Goal: Transaction & Acquisition: Purchase product/service

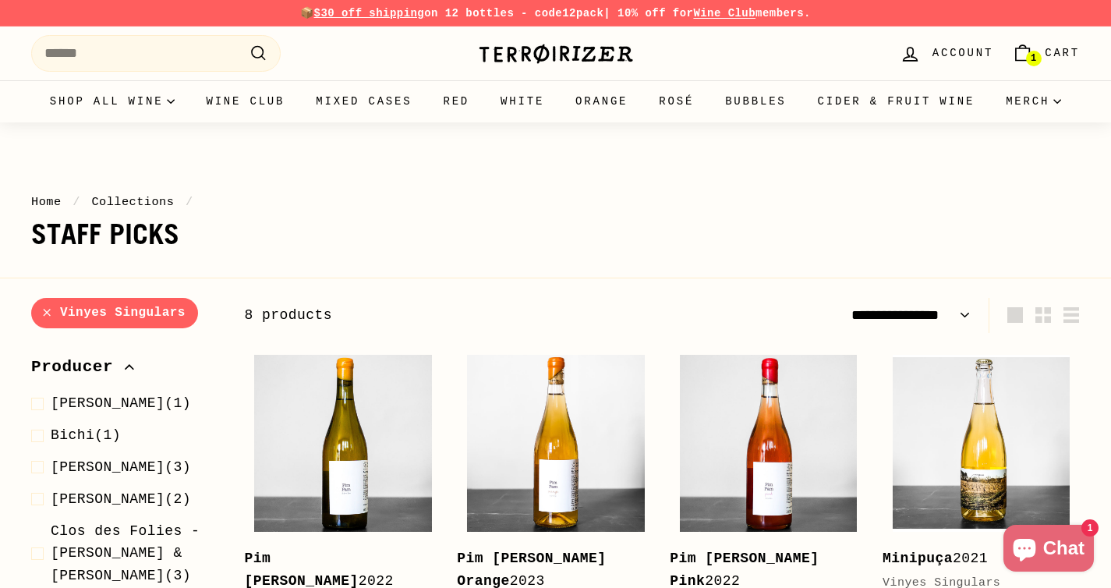
select select "**********"
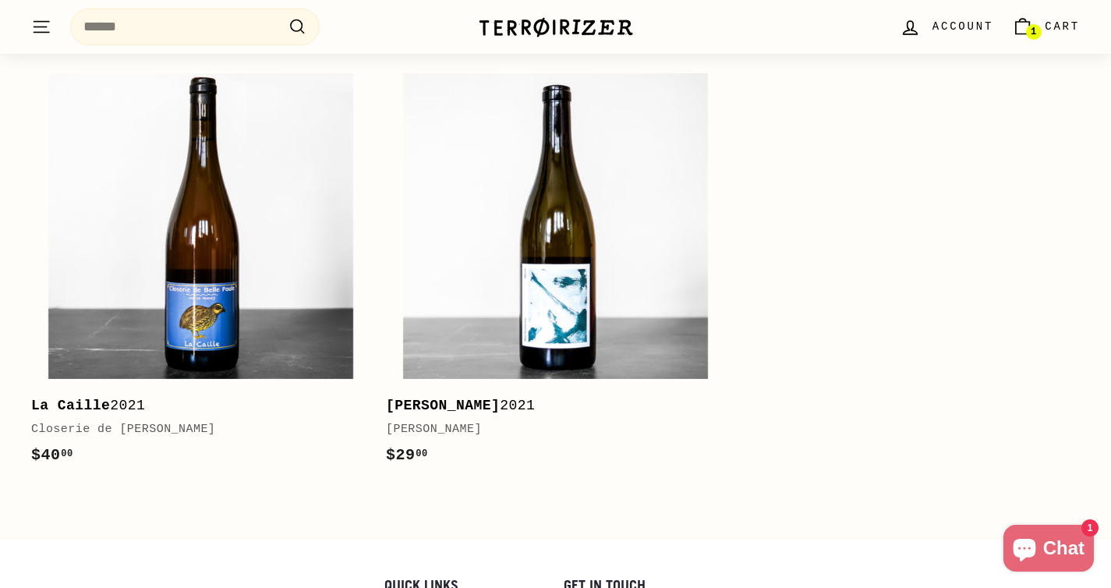
scroll to position [1492, 0]
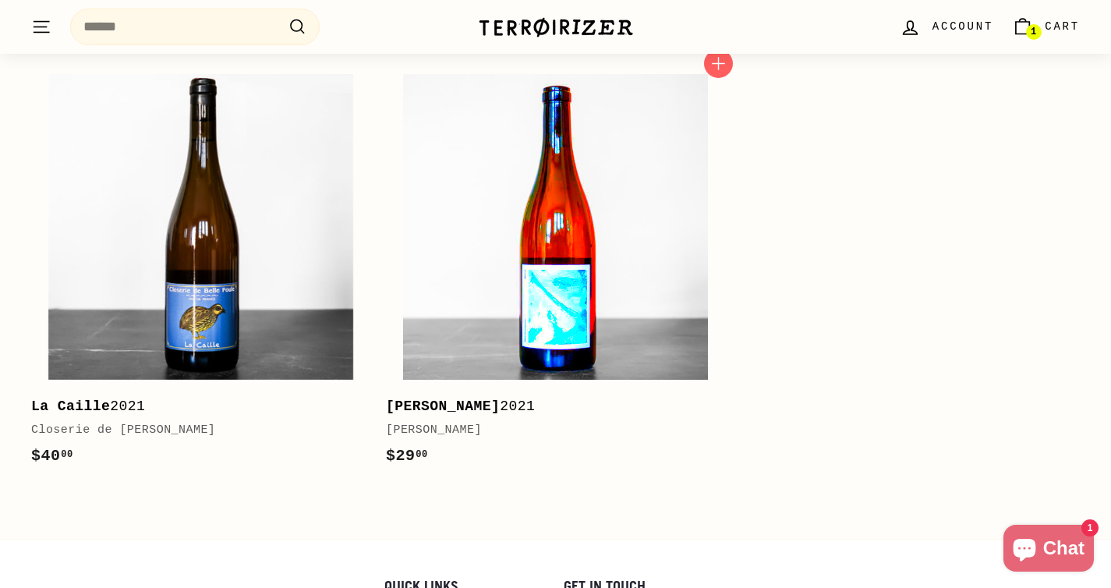
click at [640, 327] on img at bounding box center [556, 227] width 306 height 306
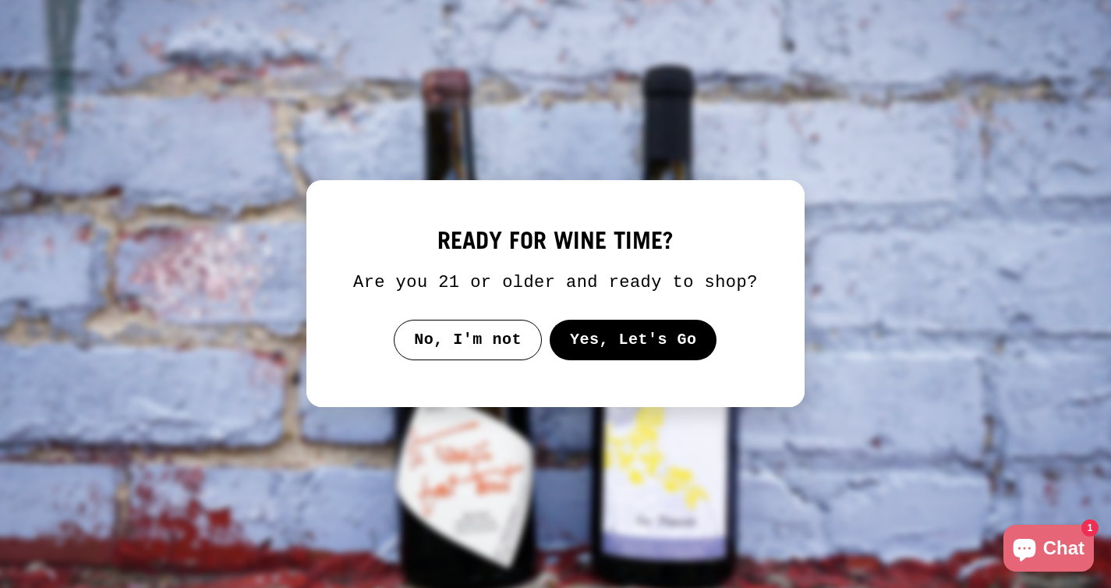
click at [636, 360] on button "Yes, Let's Go" at bounding box center [634, 340] width 168 height 41
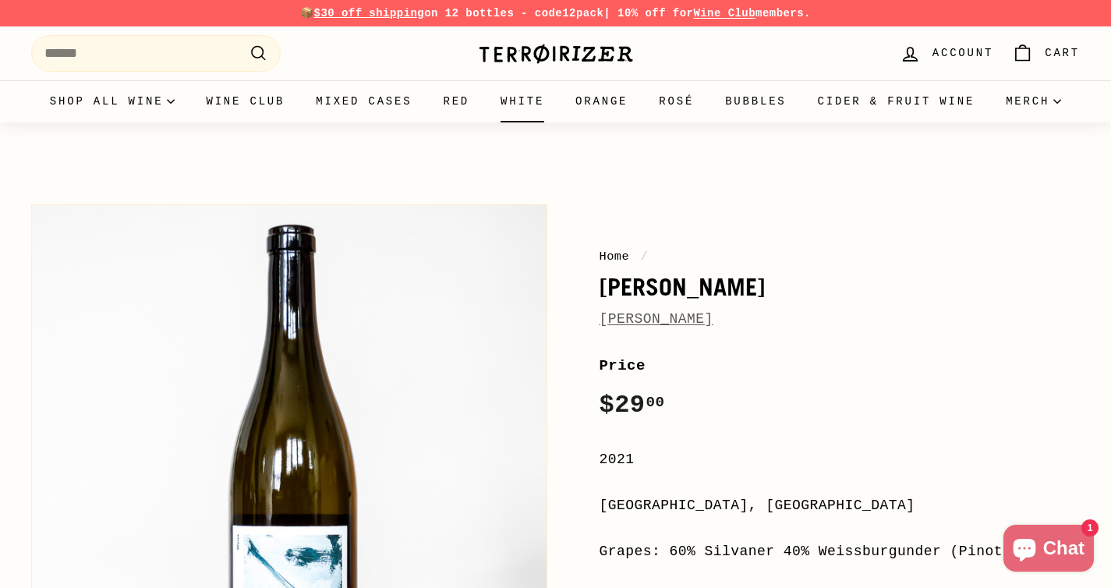
click at [560, 109] on link "White" at bounding box center [522, 101] width 75 height 42
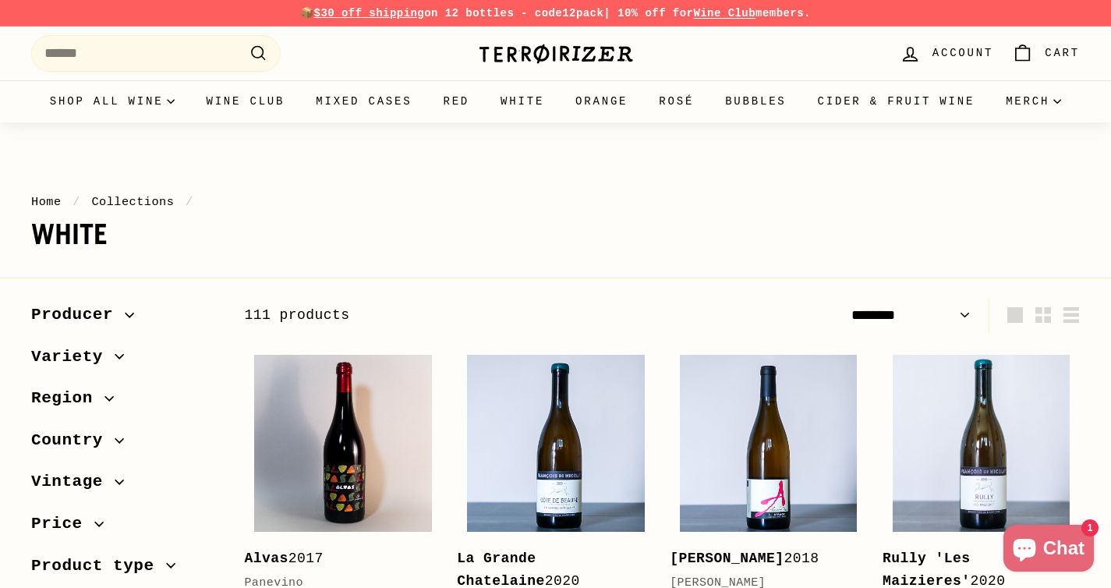
select select "******"
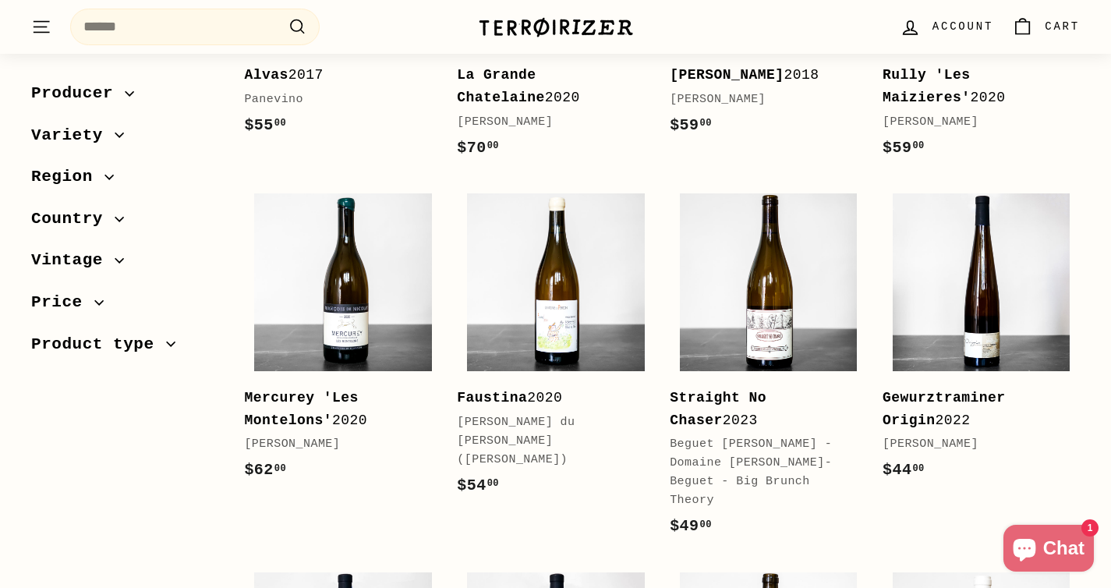
scroll to position [502, 0]
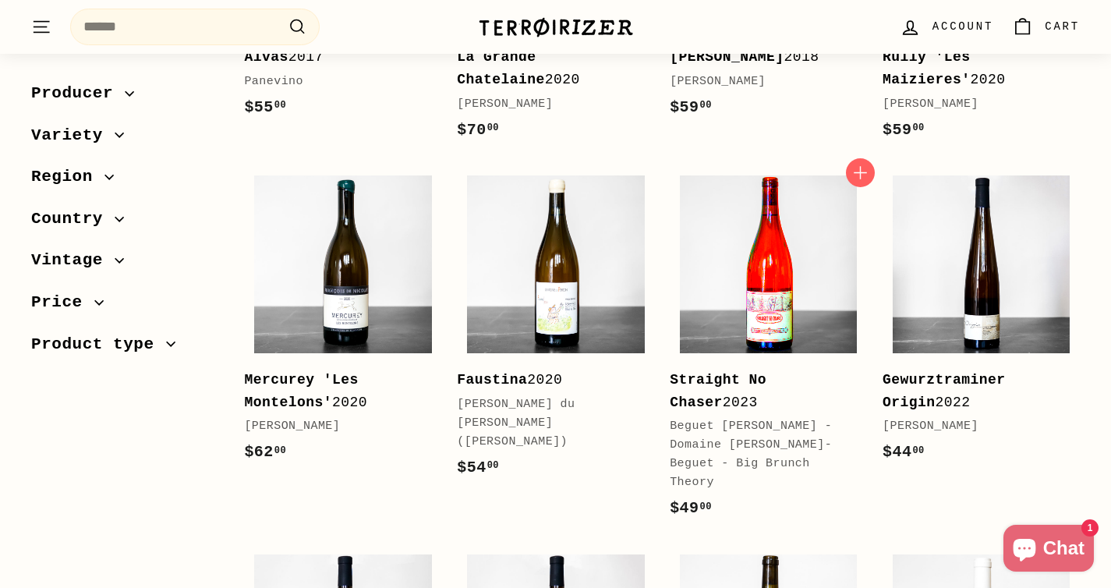
click at [781, 323] on img at bounding box center [769, 264] width 178 height 178
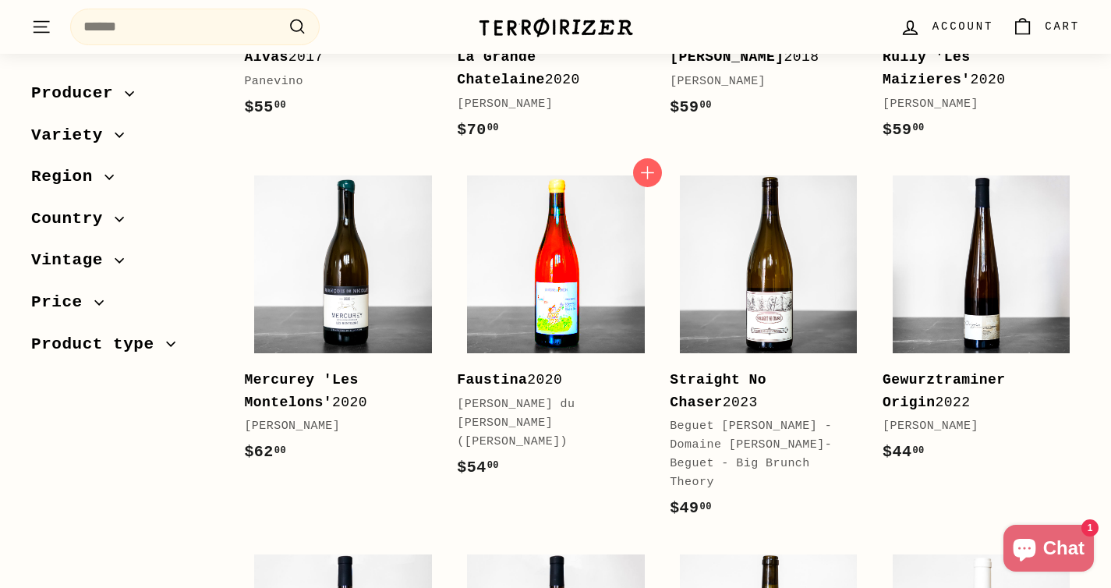
click at [583, 303] on img at bounding box center [556, 264] width 178 height 178
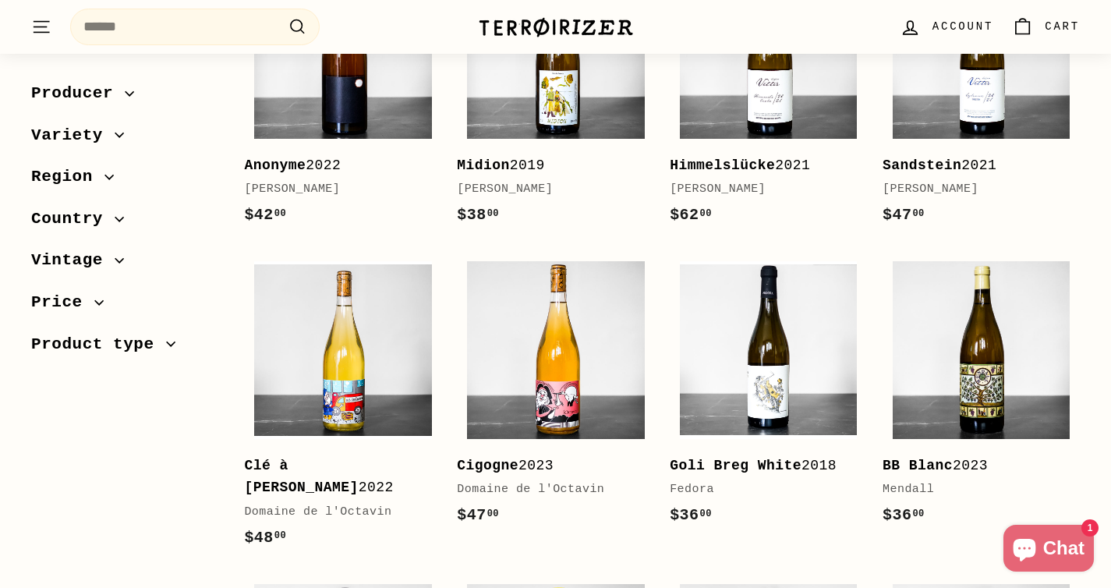
scroll to position [1486, 0]
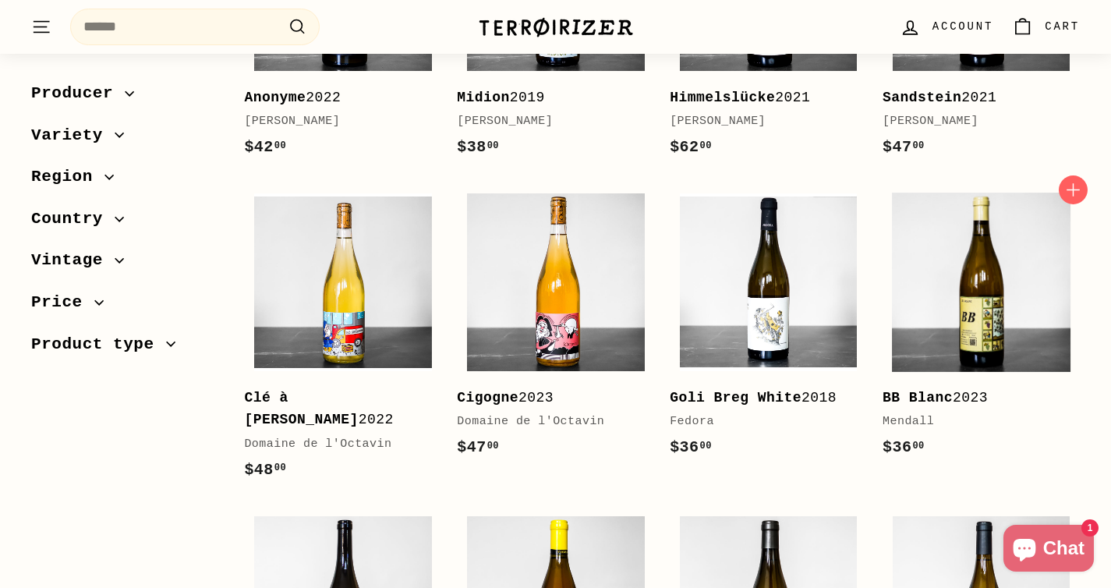
click at [914, 314] on img at bounding box center [982, 282] width 178 height 178
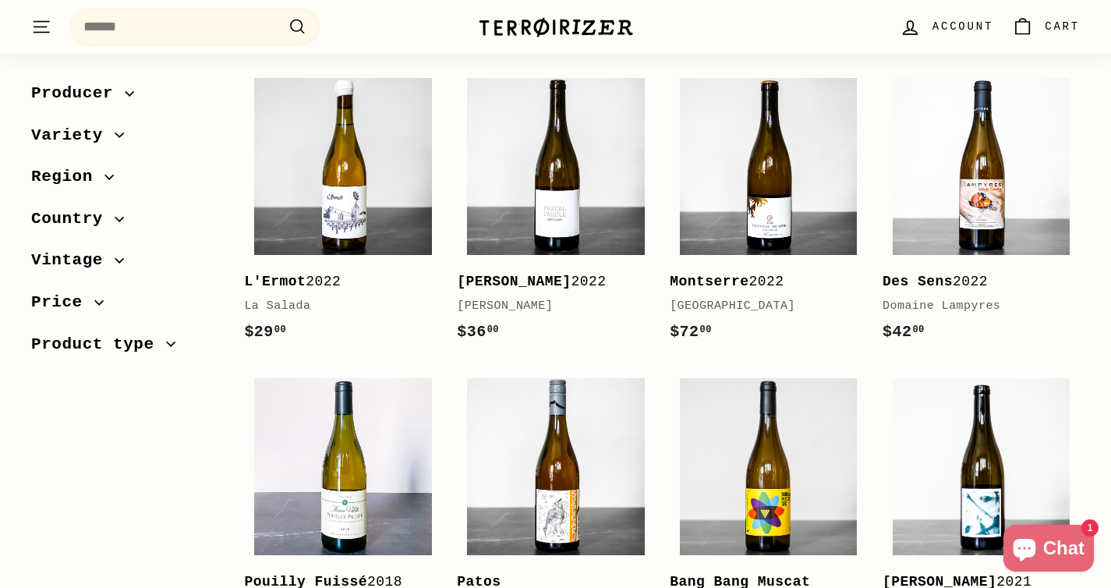
scroll to position [2590, 0]
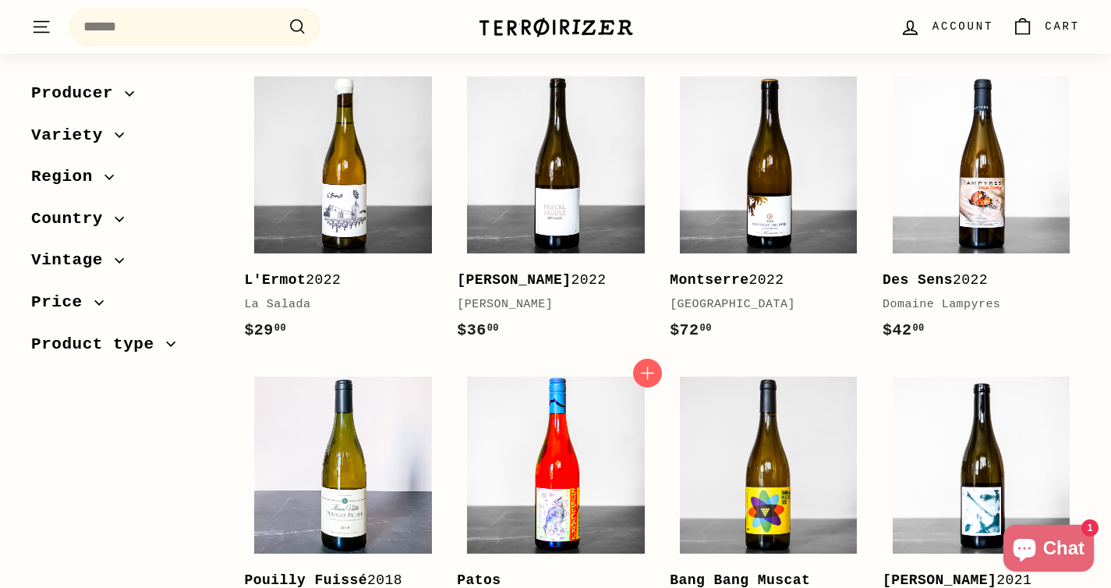
click at [526, 448] on img at bounding box center [556, 466] width 178 height 178
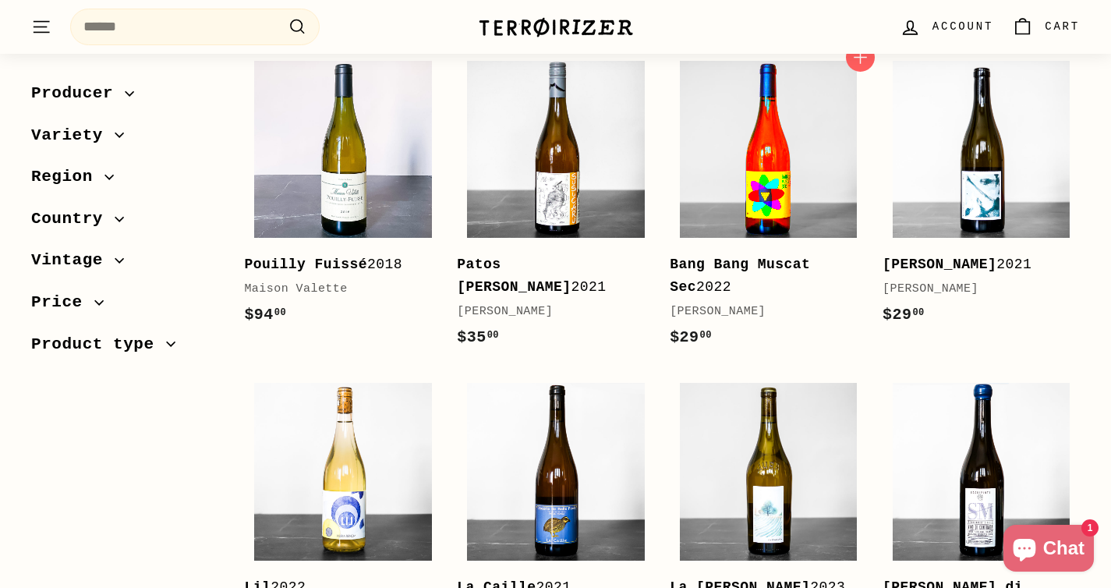
scroll to position [2924, 0]
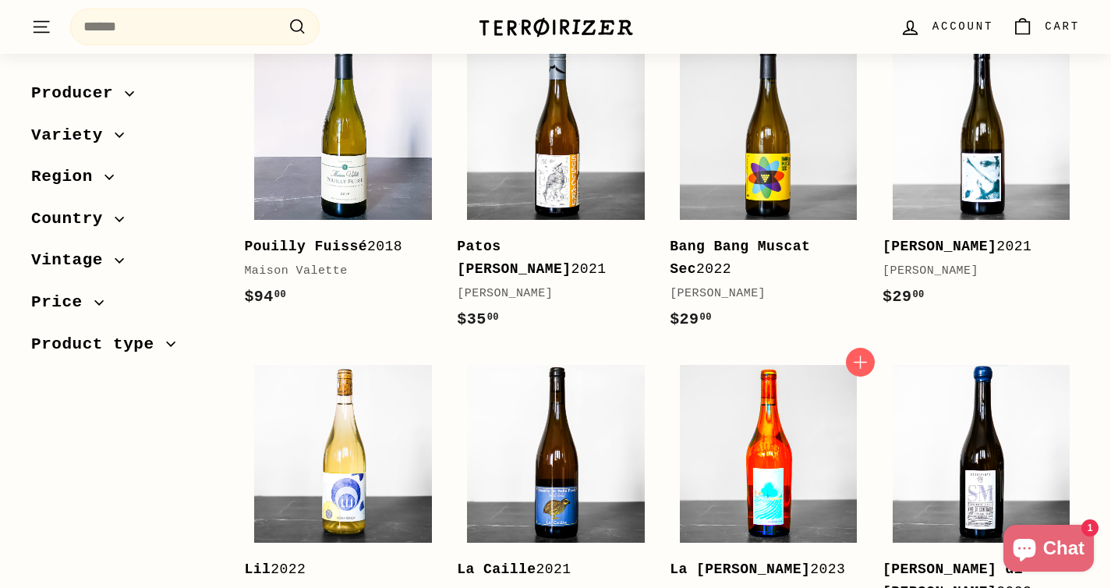
click at [712, 424] on img at bounding box center [769, 454] width 178 height 178
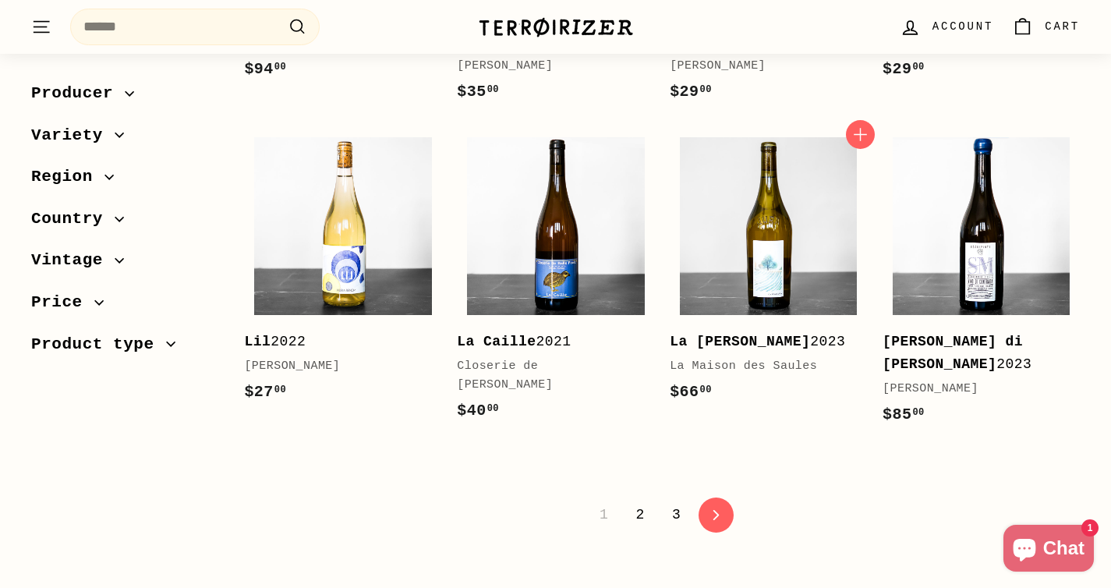
scroll to position [3154, 0]
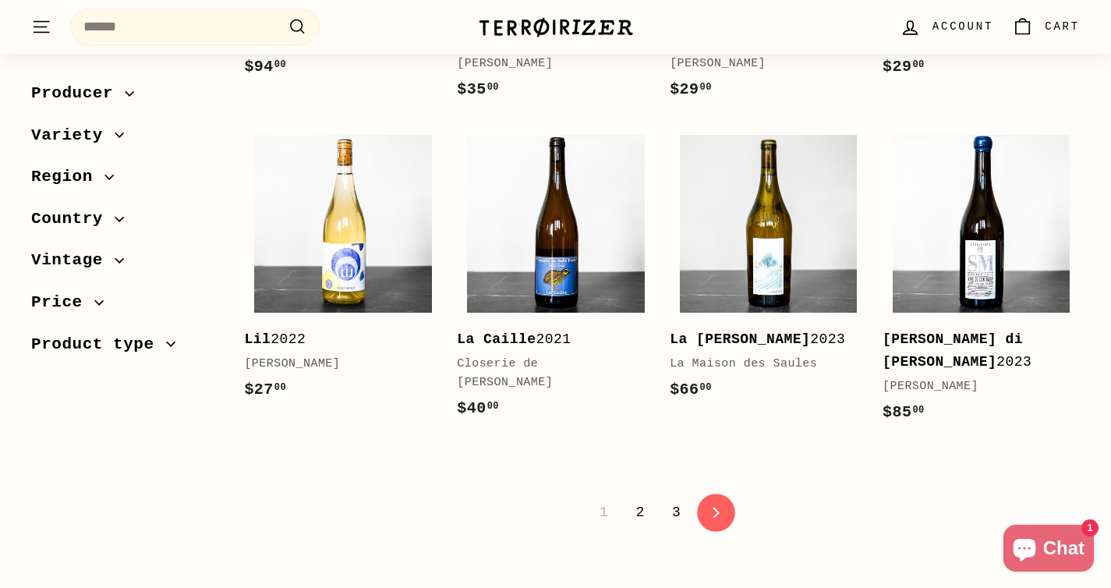
click at [724, 494] on link "icon-chevron Next" at bounding box center [717, 513] width 38 height 38
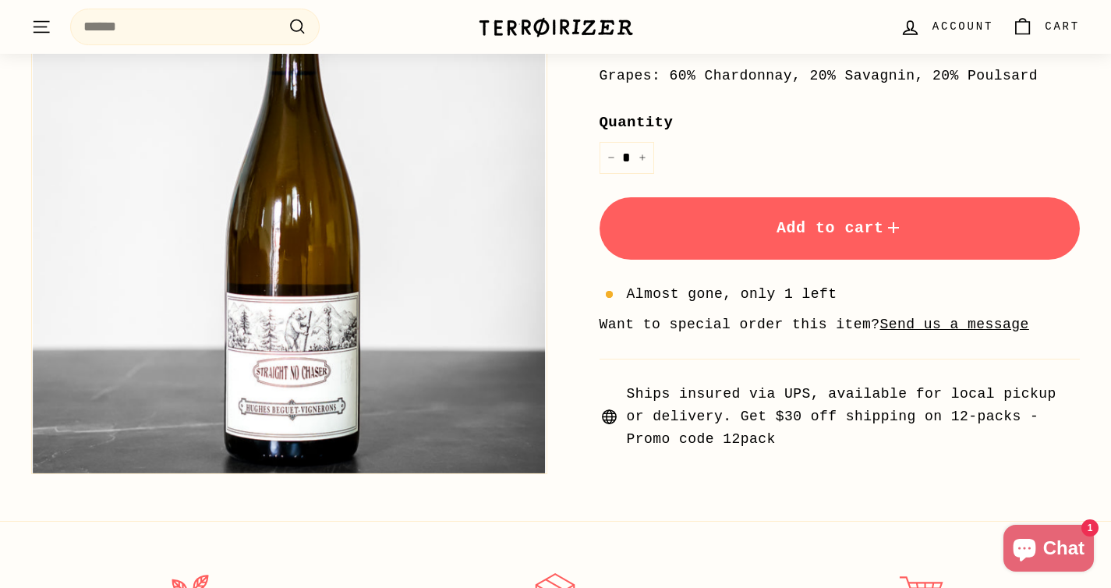
scroll to position [250, 0]
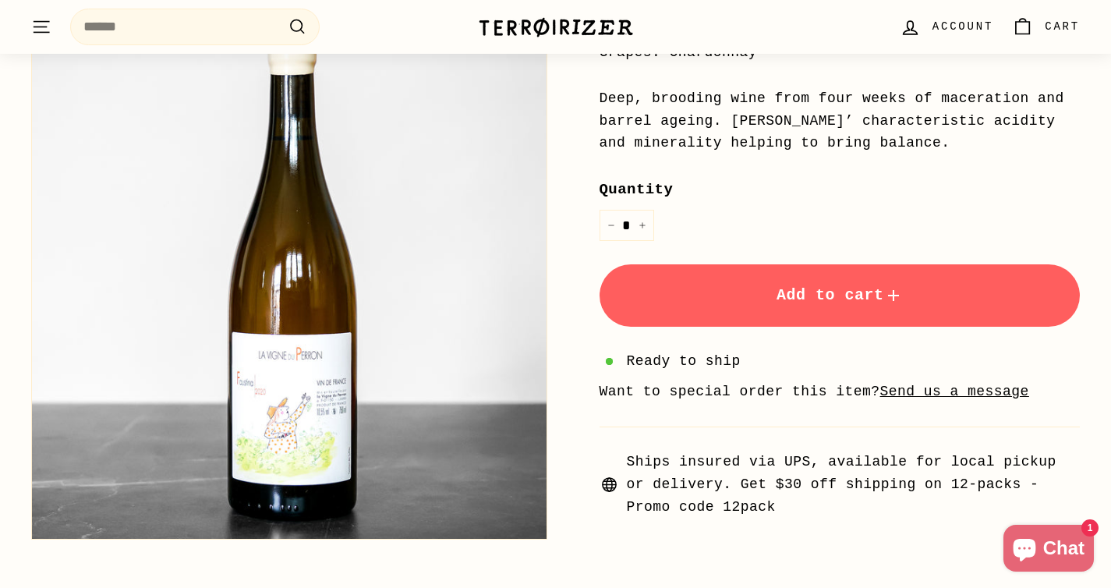
scroll to position [340, 0]
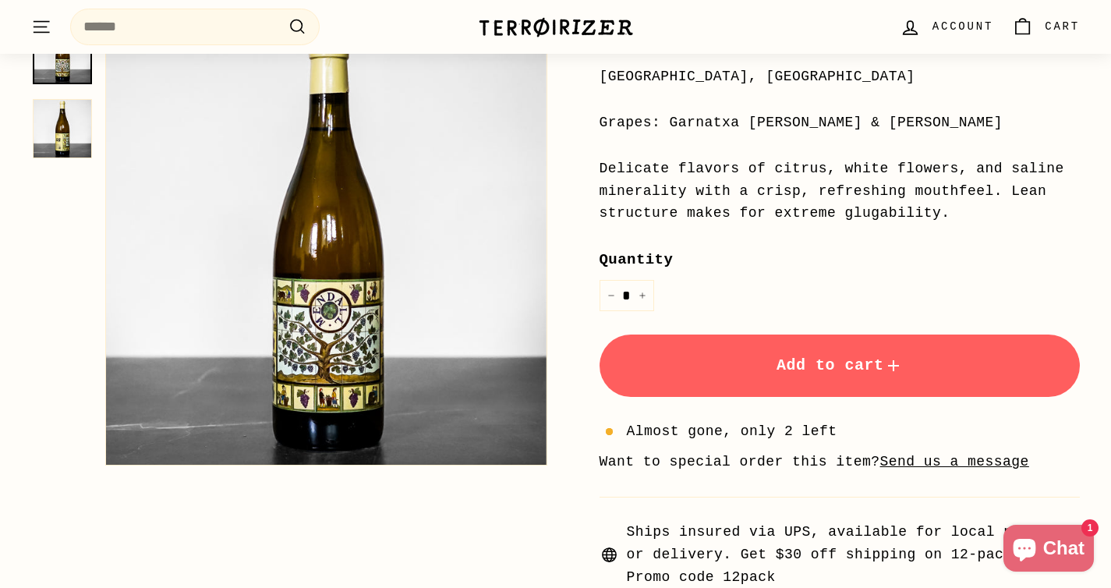
scroll to position [421, 0]
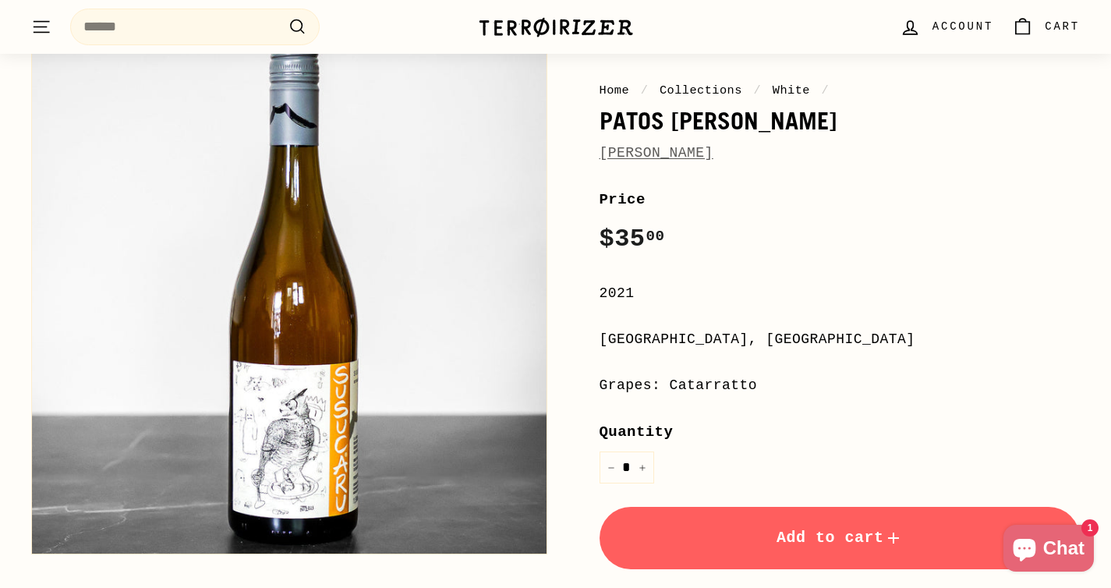
scroll to position [161, 0]
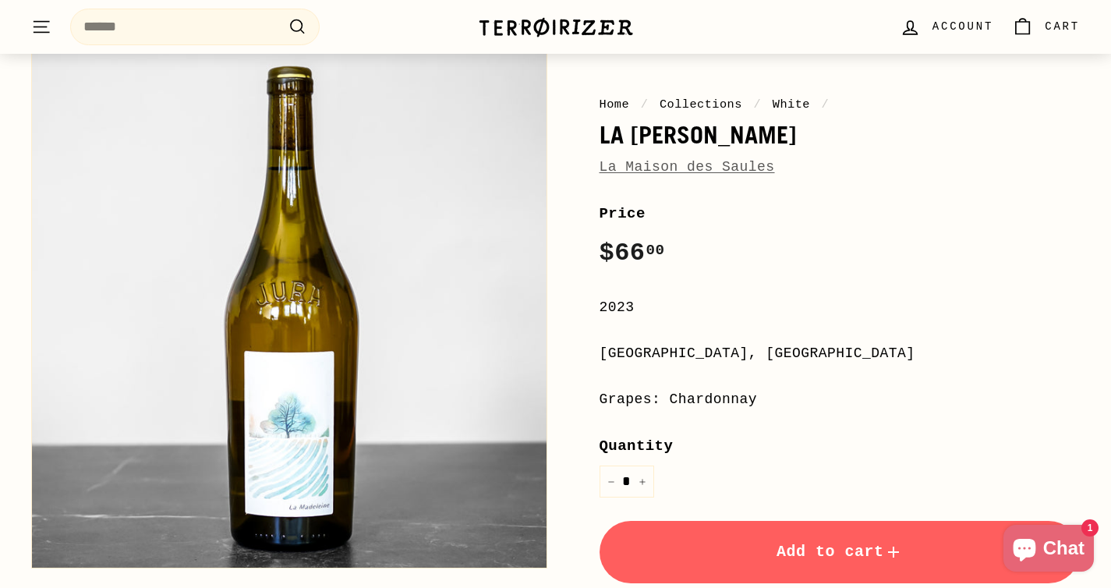
scroll to position [189, 0]
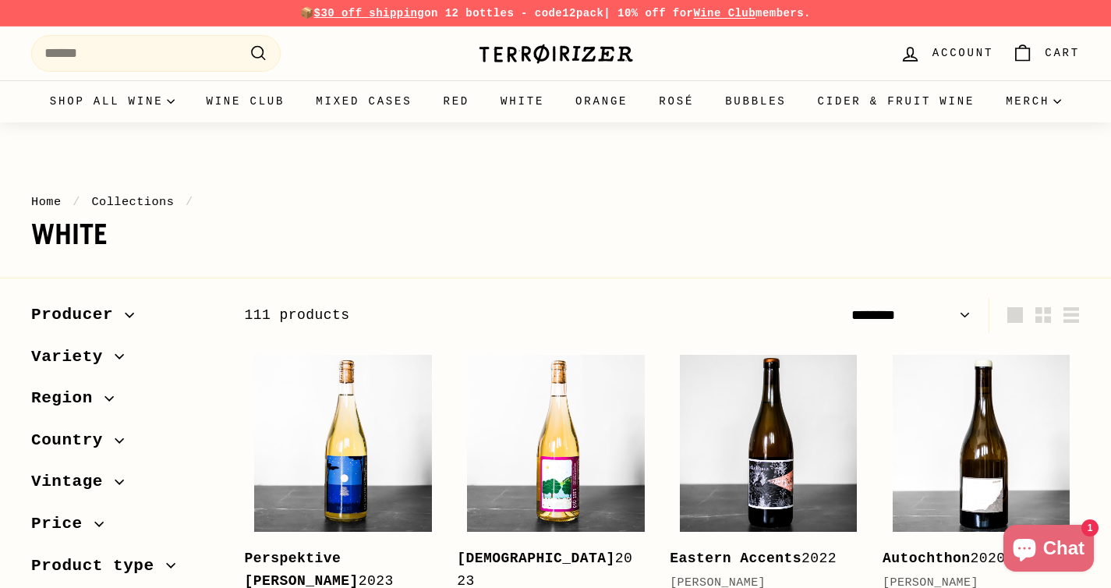
select select "******"
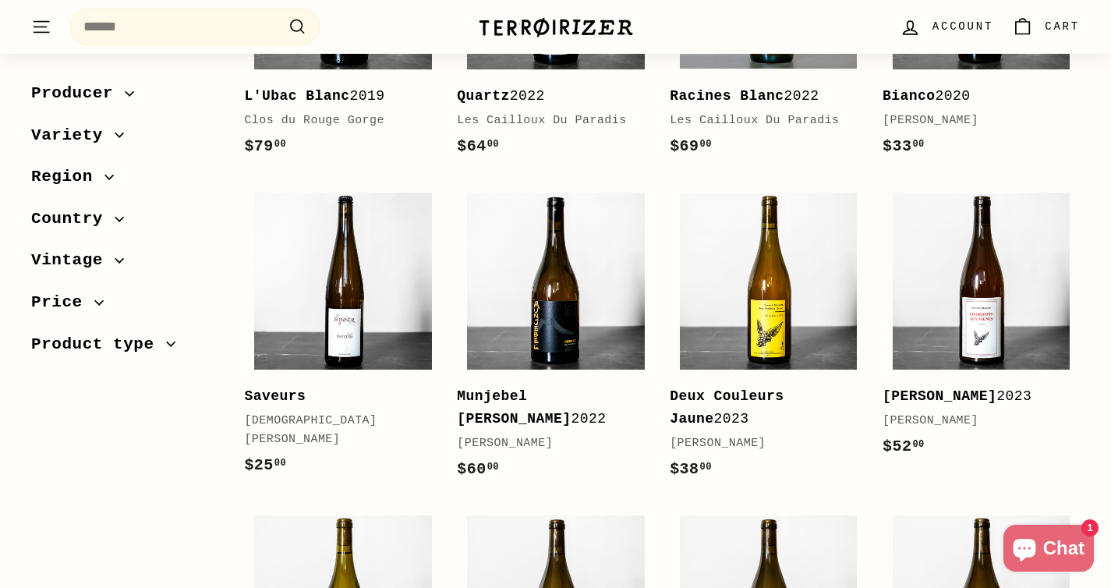
scroll to position [2246, 0]
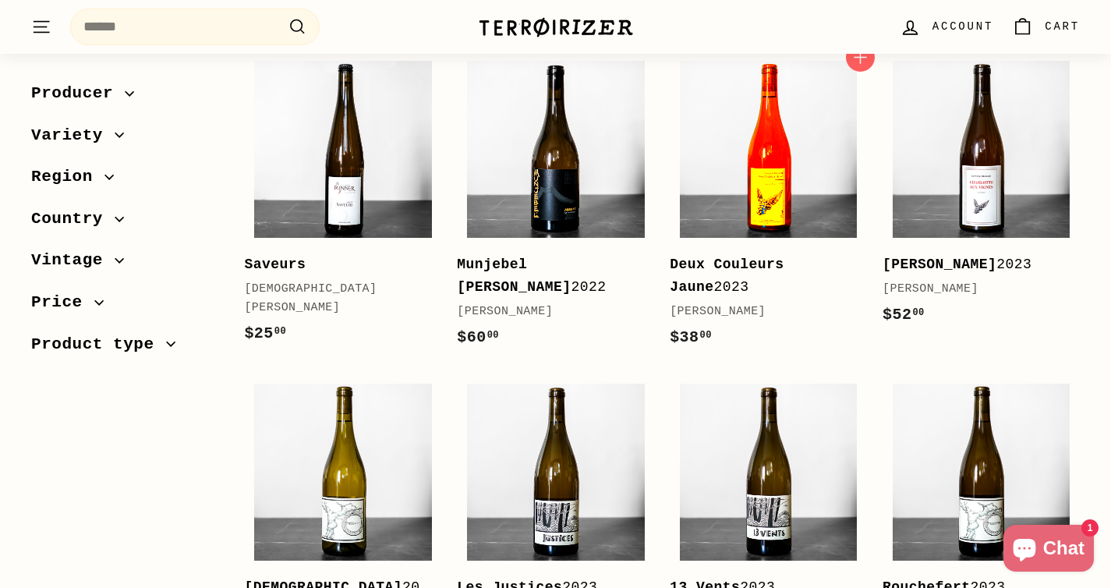
click at [763, 187] on img at bounding box center [769, 150] width 178 height 178
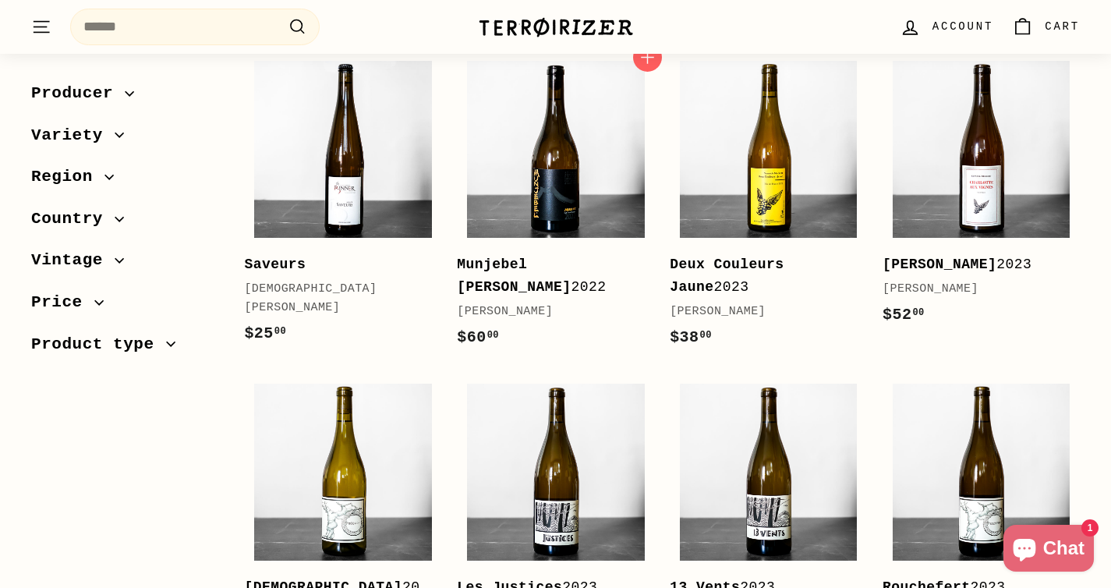
scroll to position [2321, 0]
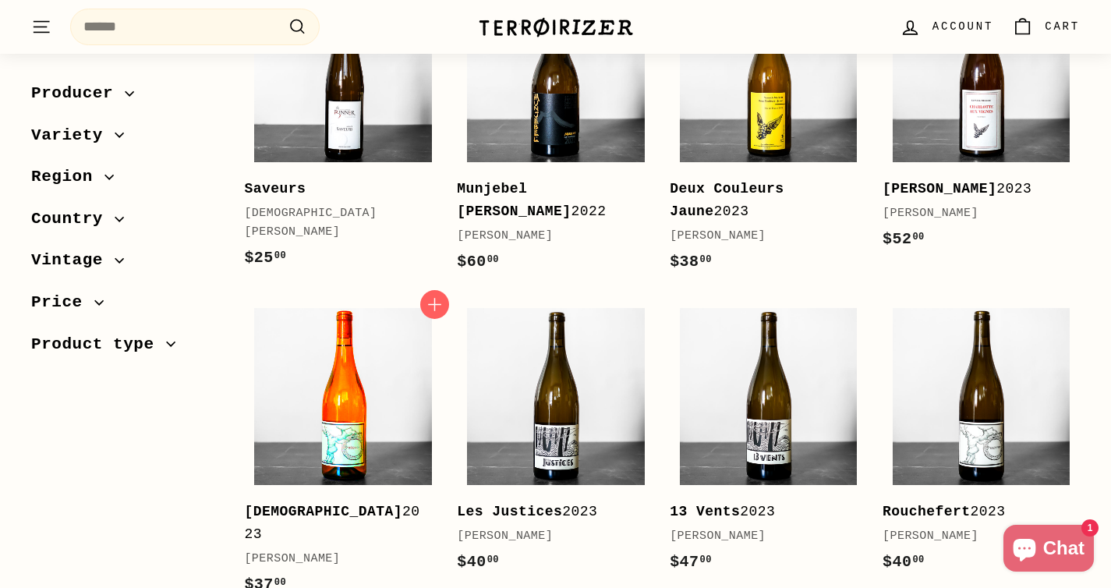
click at [408, 359] on img at bounding box center [343, 397] width 178 height 178
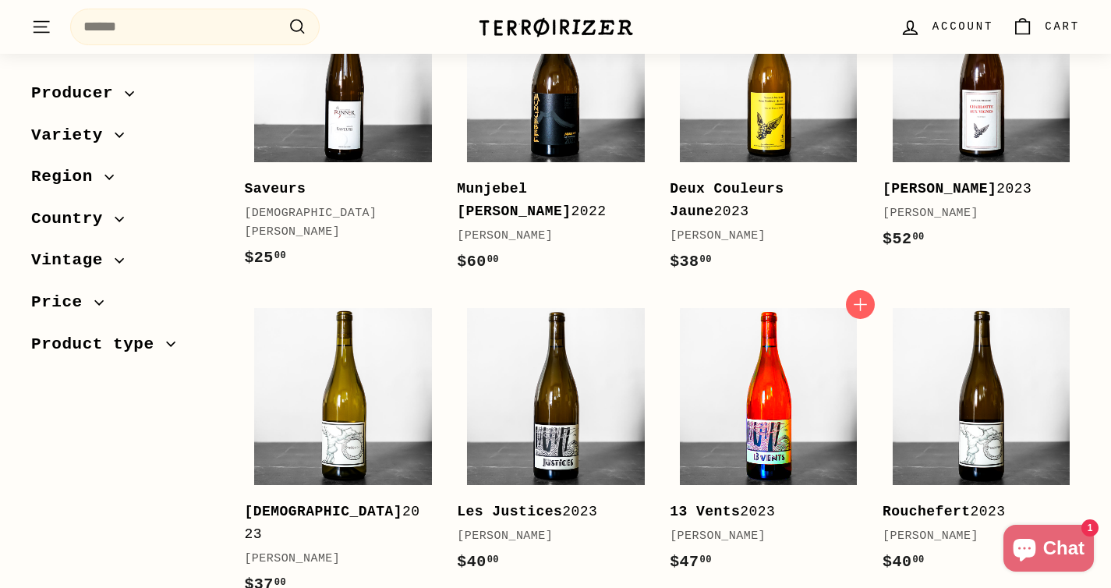
click at [814, 439] on img at bounding box center [769, 397] width 178 height 178
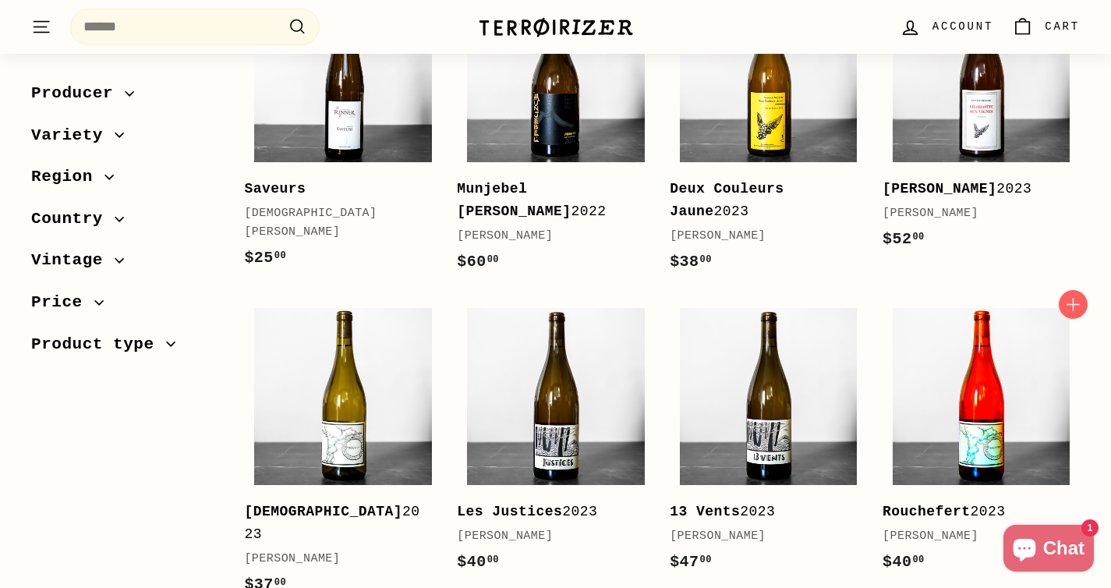
click at [949, 336] on img at bounding box center [982, 397] width 178 height 178
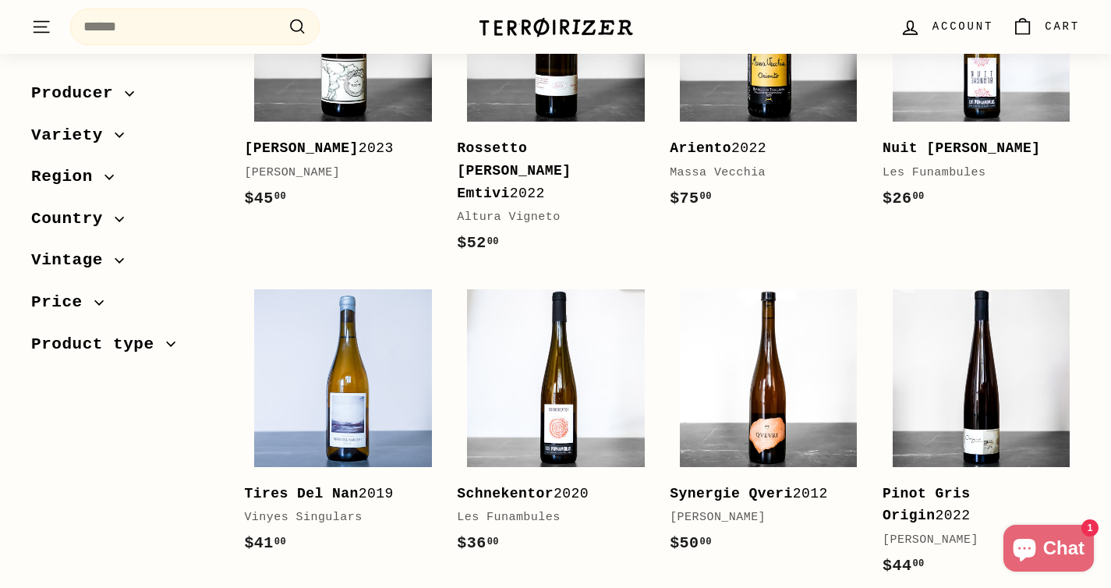
scroll to position [3022, 0]
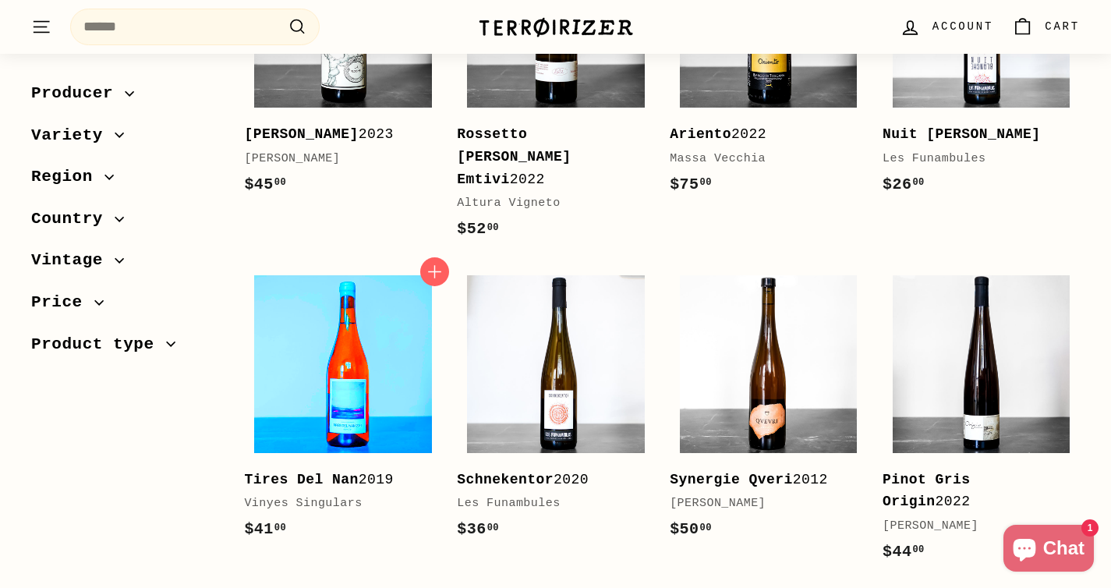
click at [376, 294] on img at bounding box center [343, 364] width 178 height 178
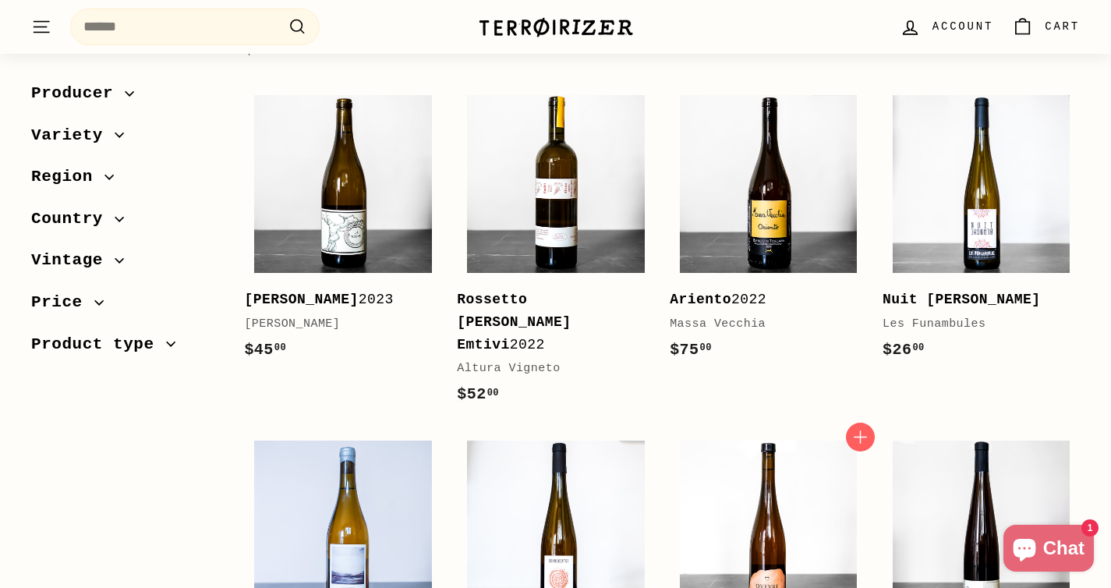
scroll to position [2855, 0]
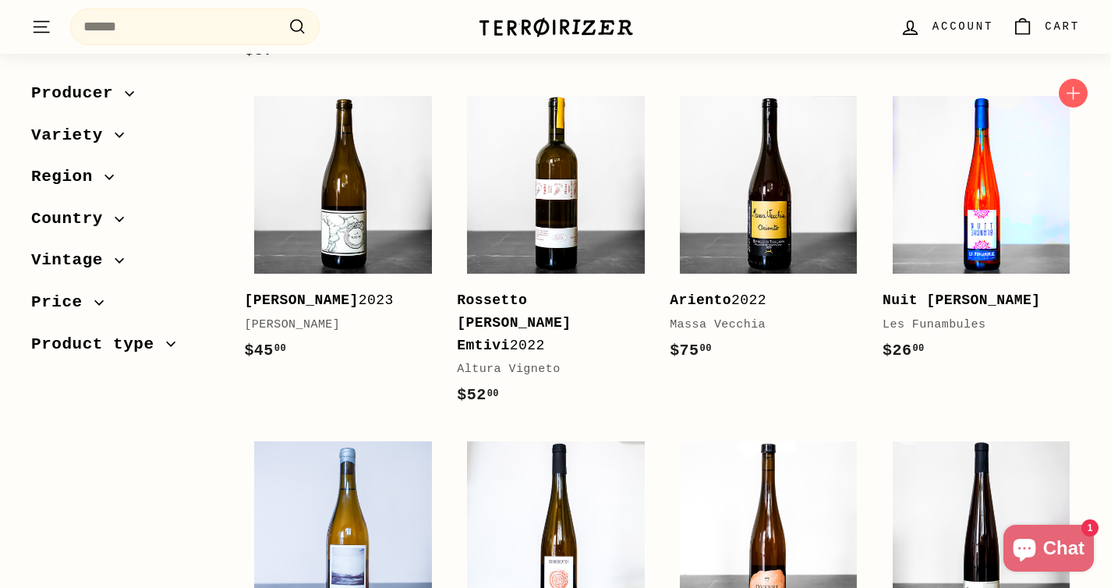
click at [938, 209] on img at bounding box center [982, 185] width 178 height 178
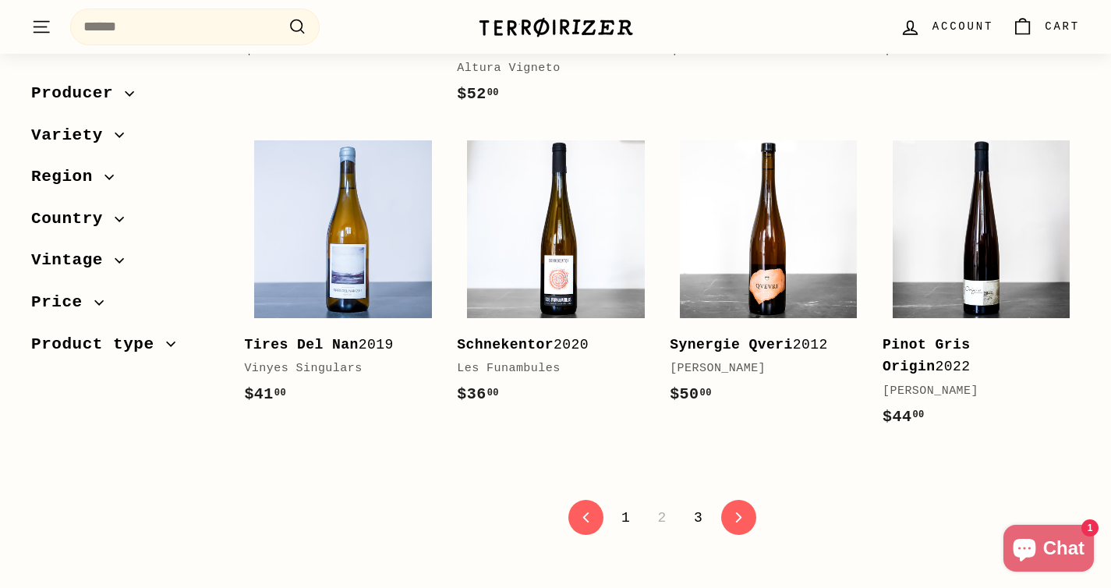
scroll to position [3160, 0]
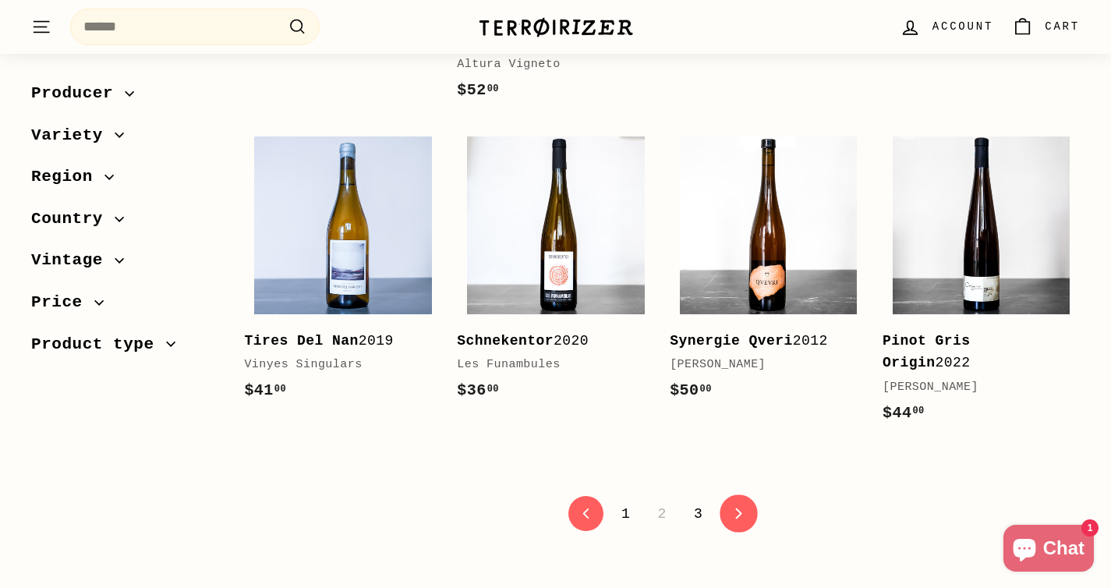
click at [744, 494] on link "icon-chevron Next" at bounding box center [739, 513] width 38 height 38
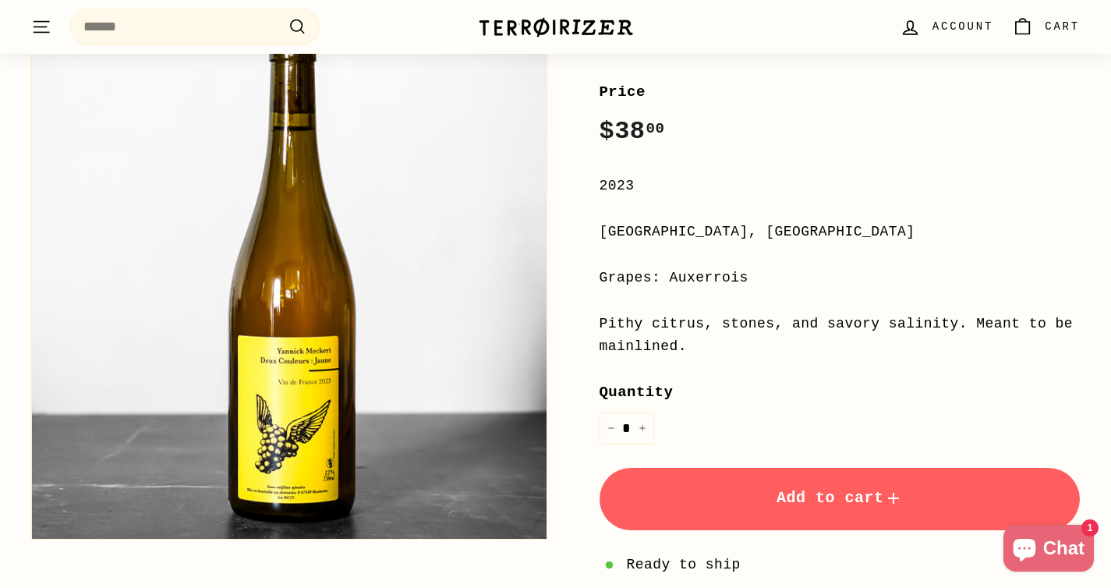
scroll to position [277, 0]
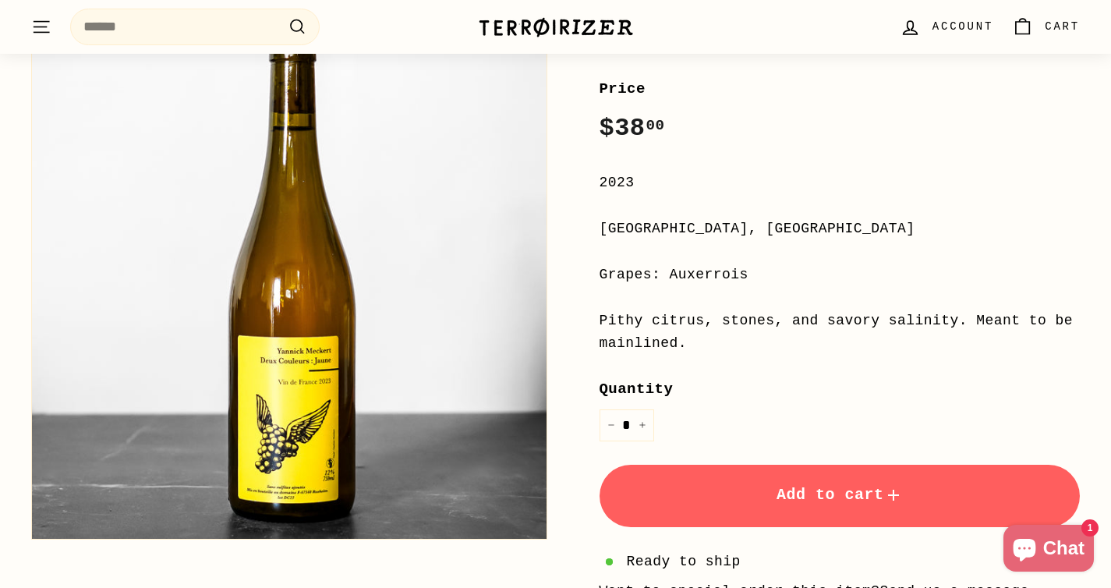
click at [779, 491] on span "Add to cart" at bounding box center [840, 495] width 126 height 18
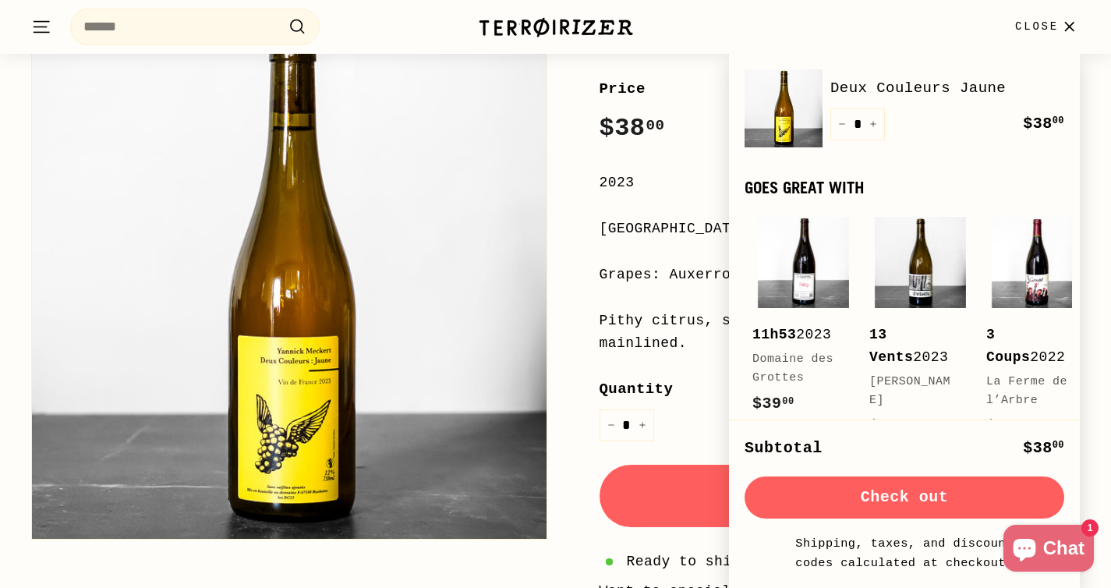
click at [706, 420] on div "Quantity * − +" at bounding box center [840, 409] width 481 height 63
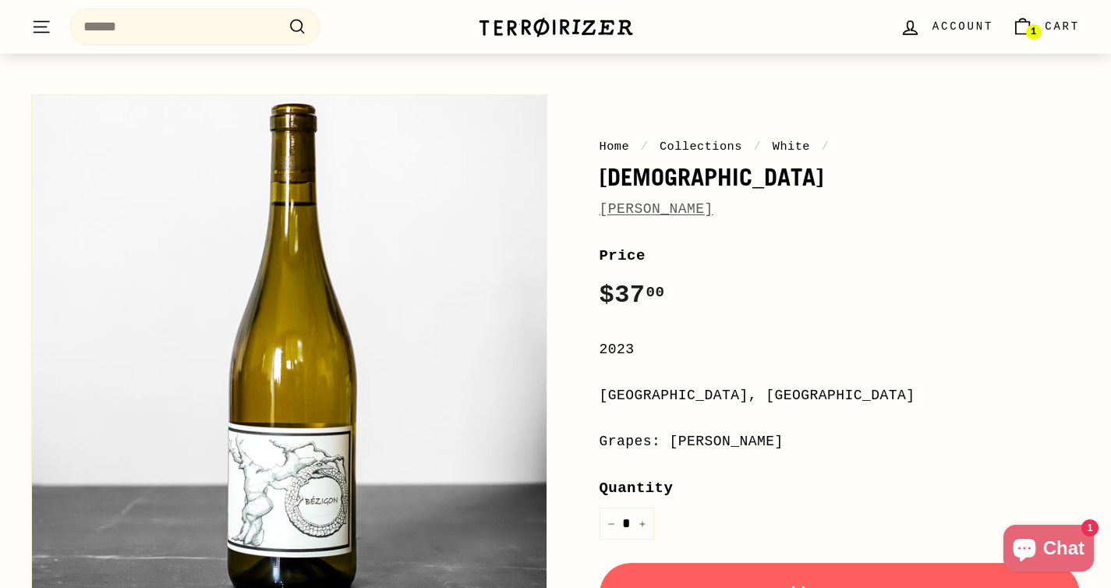
scroll to position [207, 0]
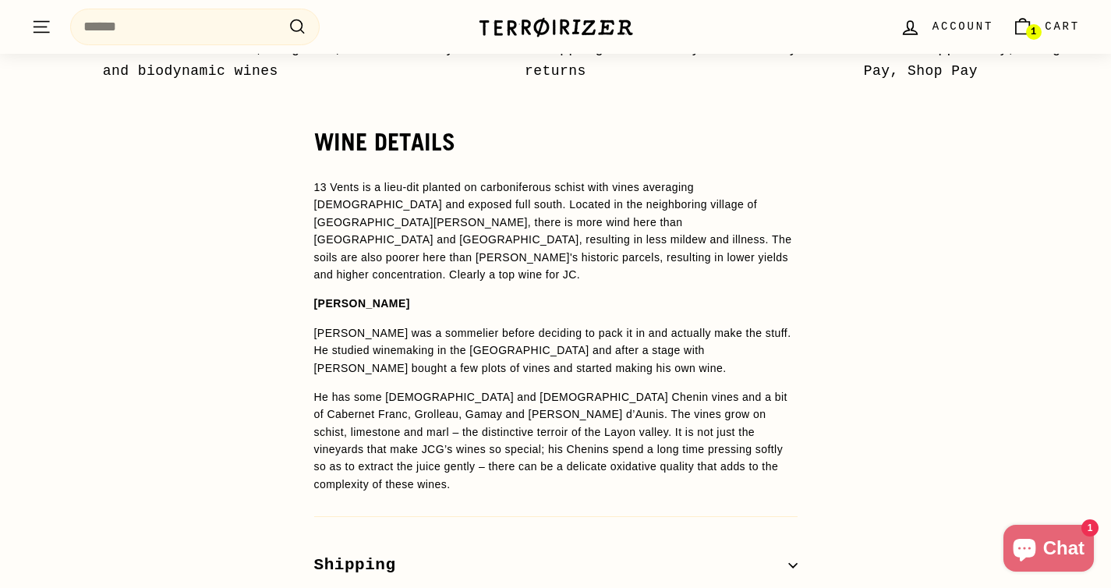
scroll to position [1250, 0]
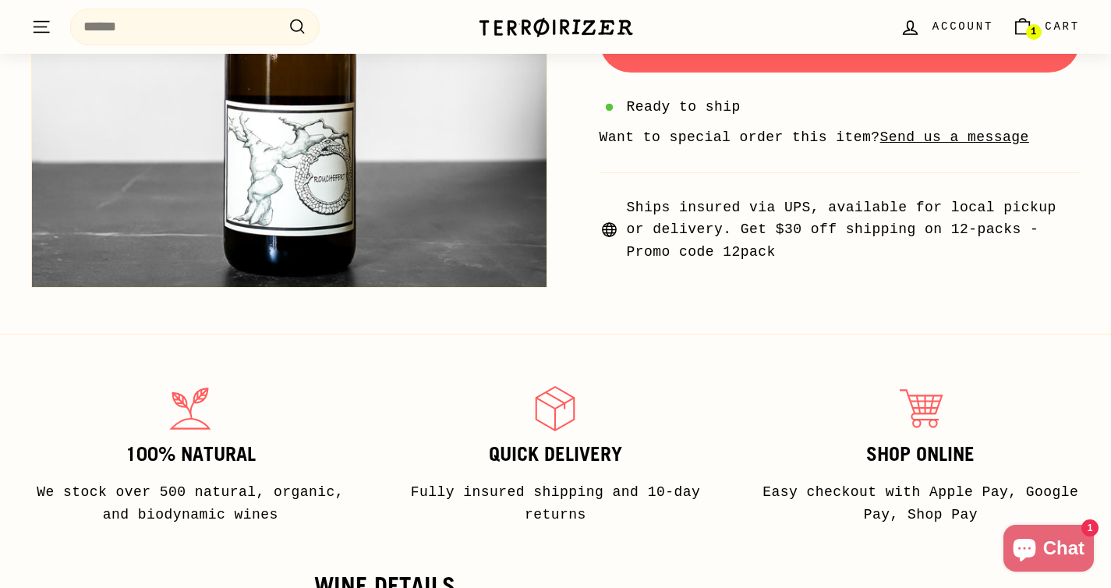
scroll to position [992, 0]
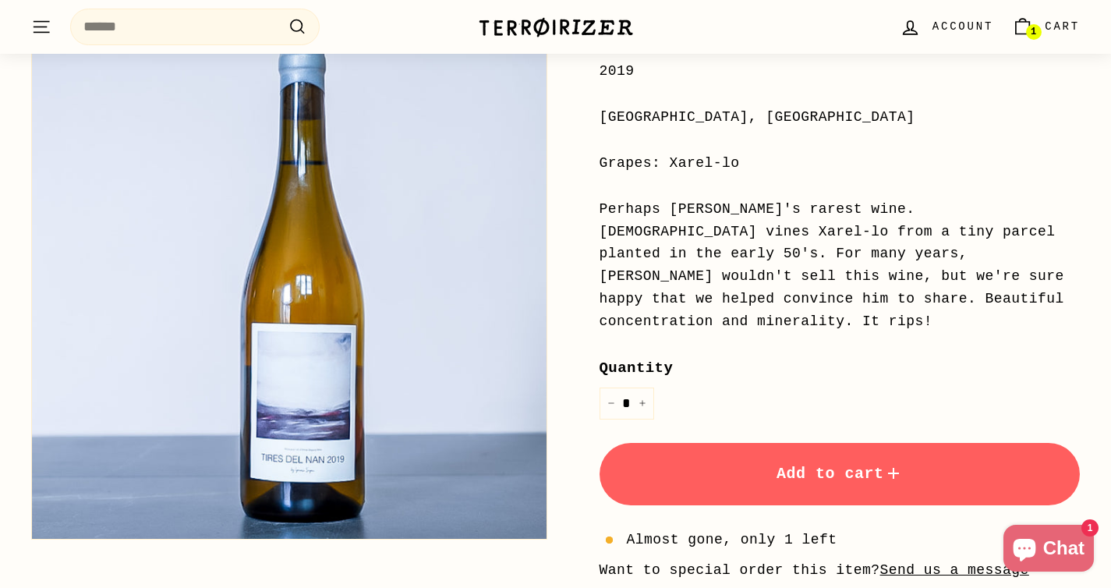
scroll to position [522, 0]
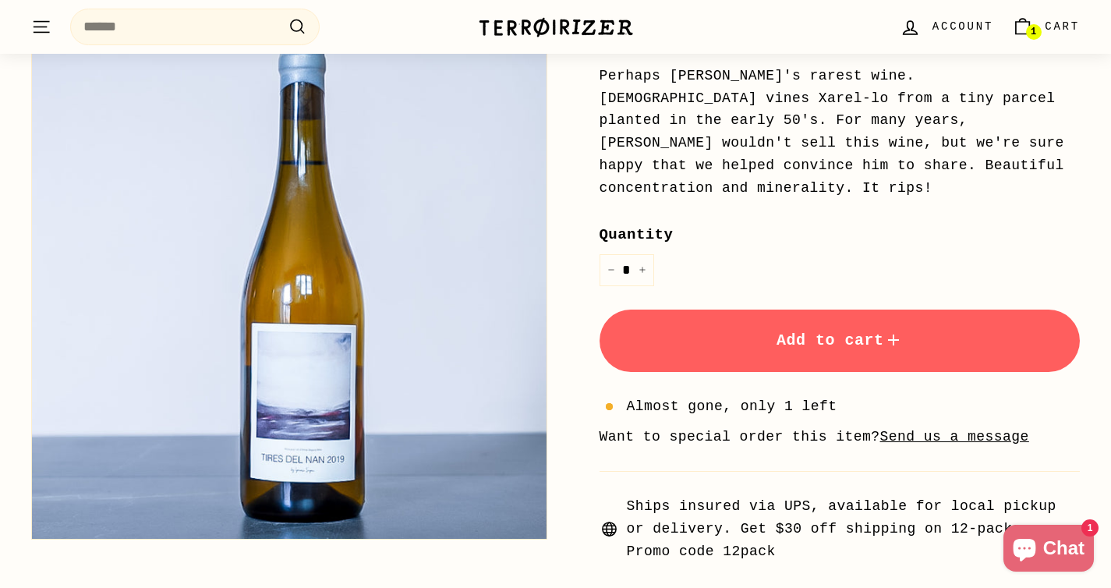
click at [719, 310] on button "Add to cart" at bounding box center [840, 341] width 481 height 62
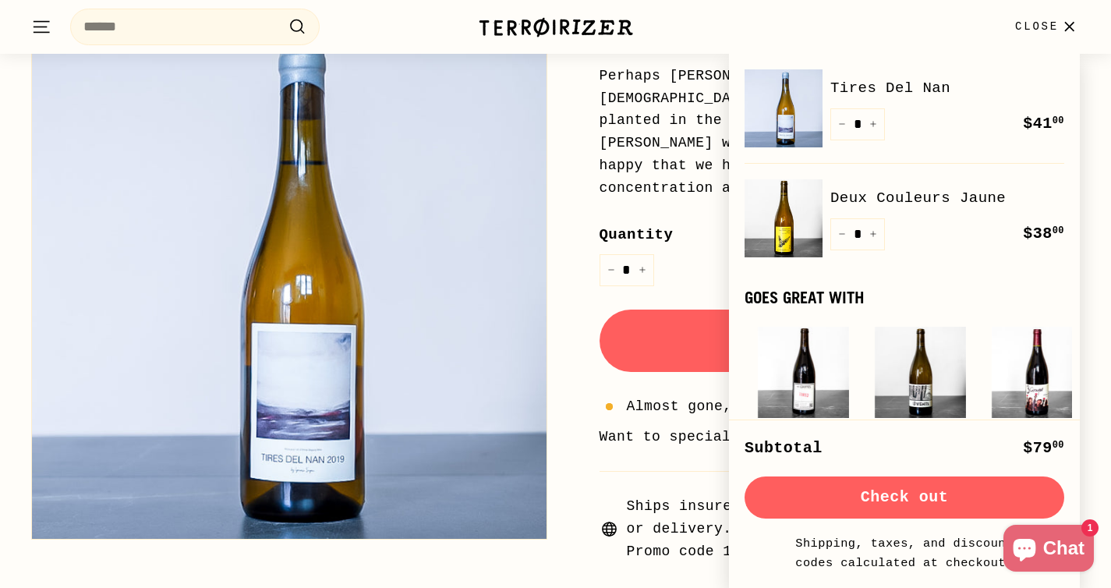
click at [703, 271] on div "Price Regular price $41 00 $41.00 / 2019 Penedés, Spain Grapes: Xarel-lo Perhap…" at bounding box center [840, 197] width 481 height 731
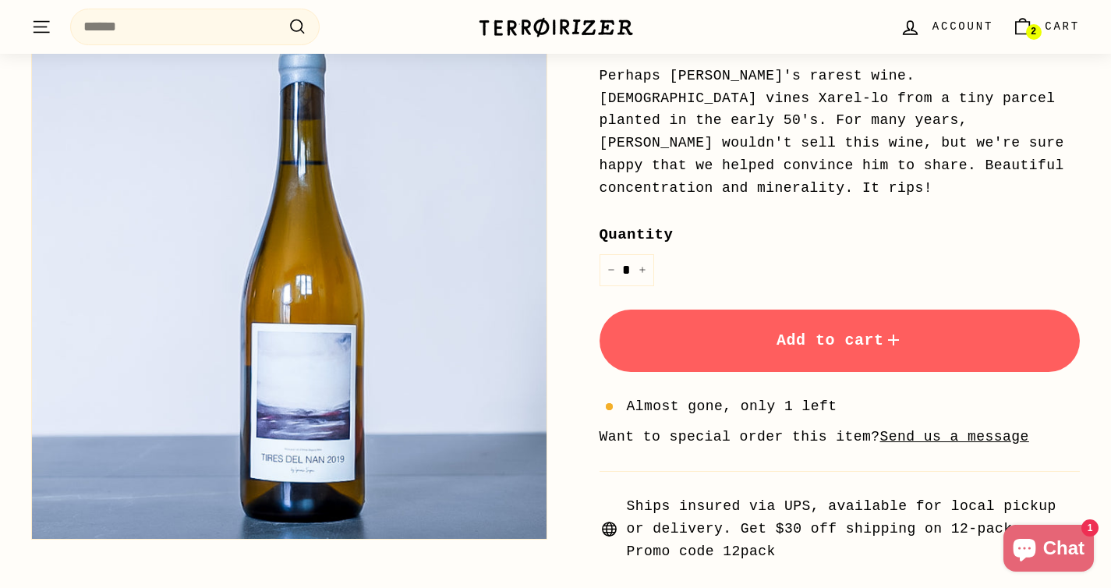
scroll to position [523, 0]
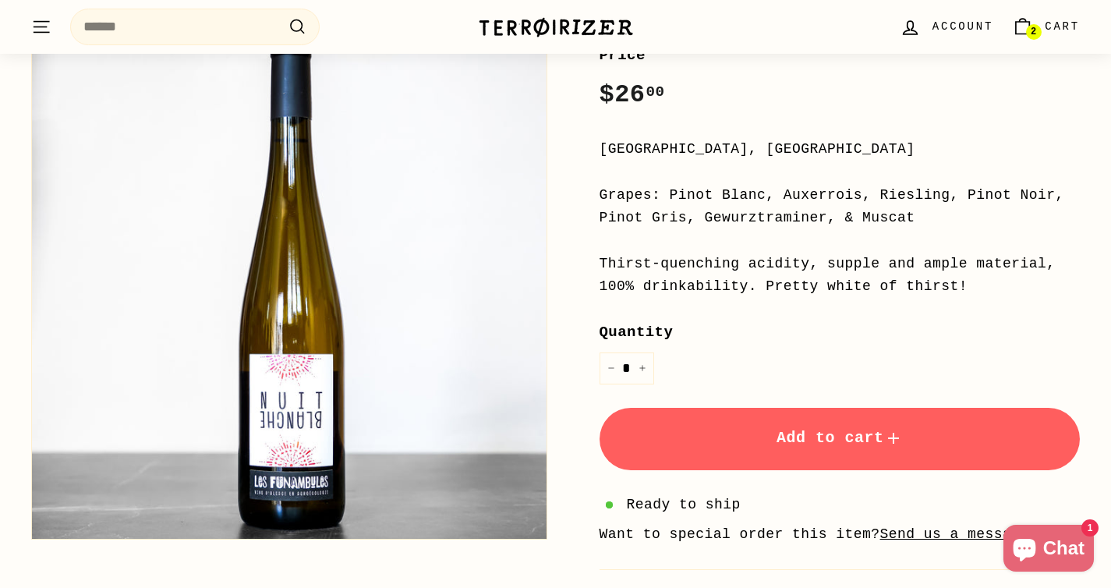
scroll to position [309, 0]
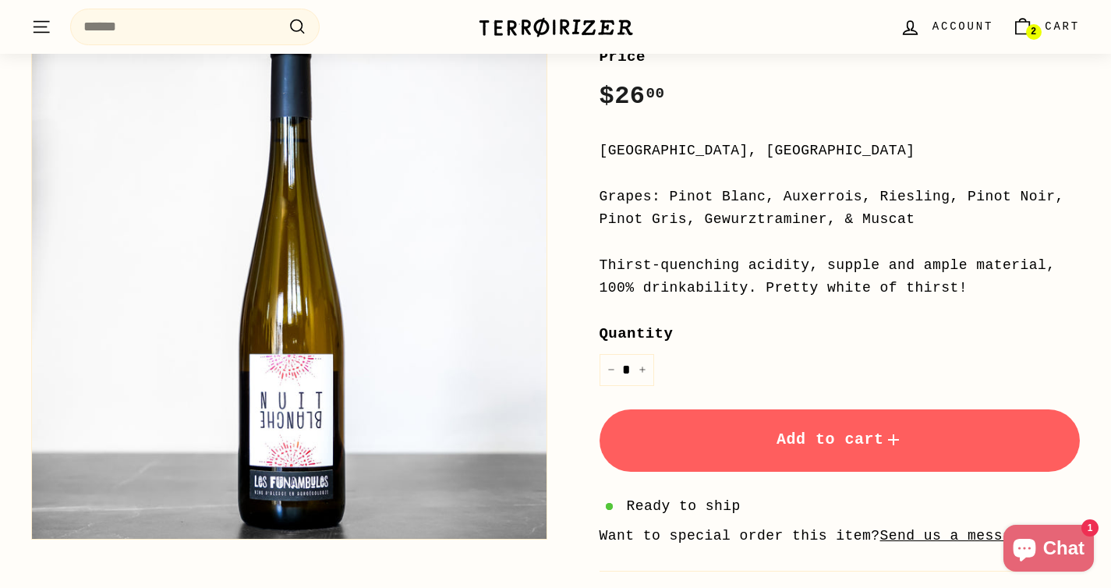
click at [899, 427] on button "Add to cart" at bounding box center [840, 440] width 481 height 62
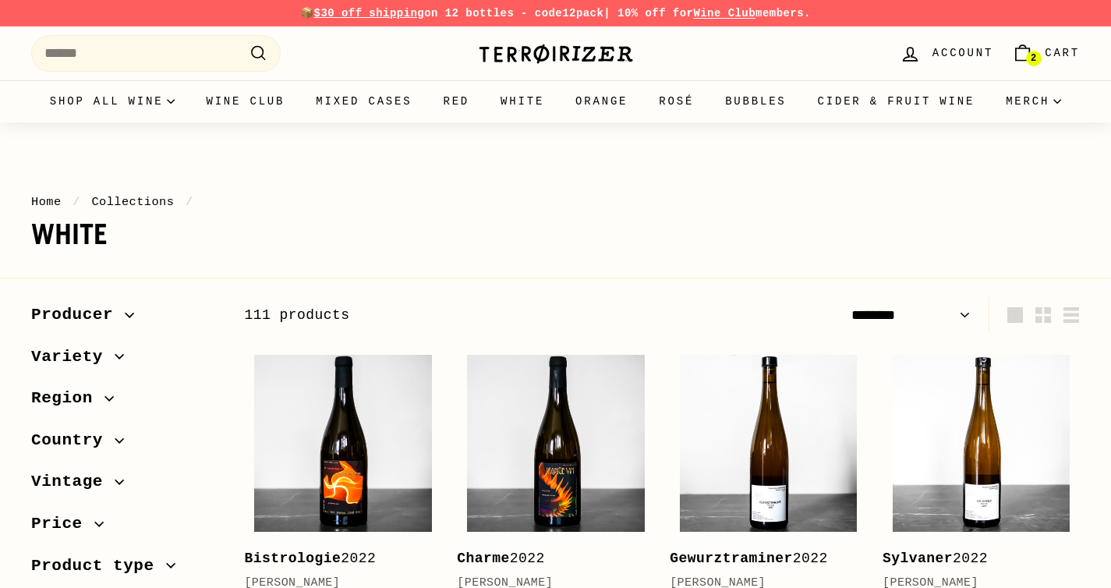
select select "******"
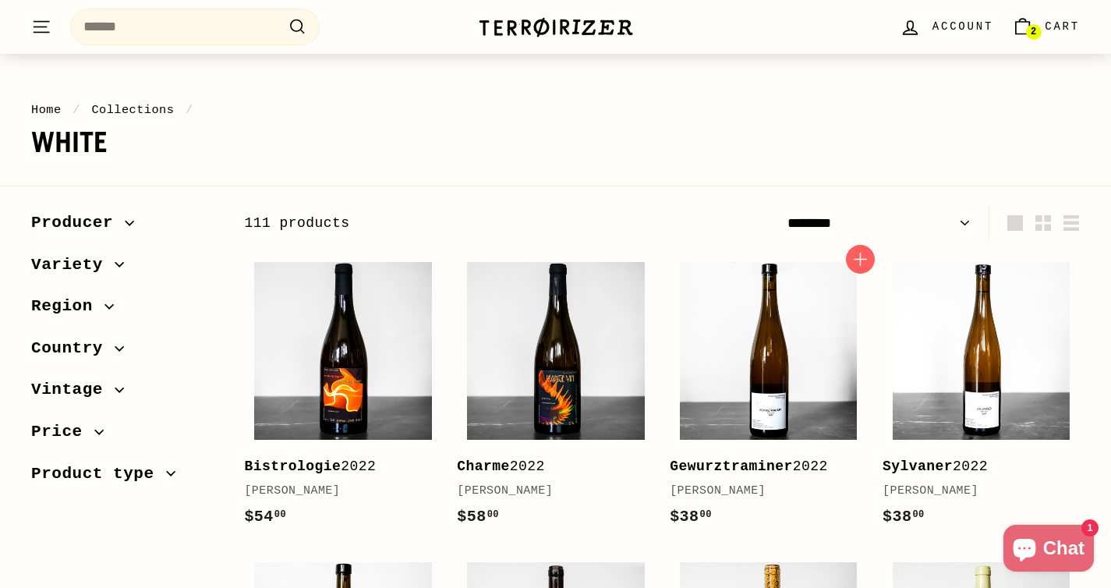
scroll to position [112, 0]
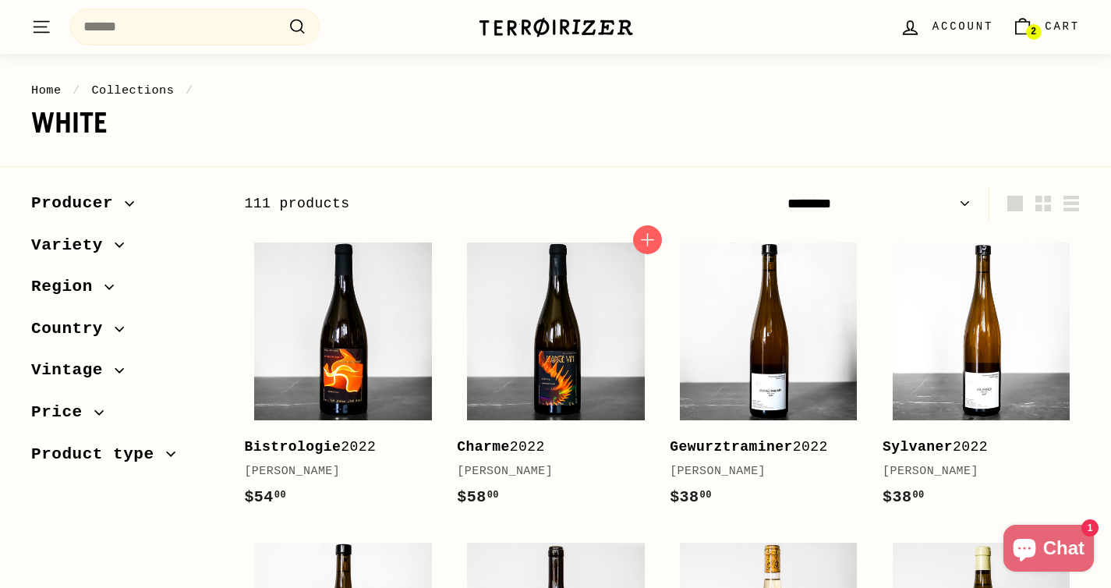
click at [646, 349] on link "Charme 2022 [PERSON_NAME] $58 00 $58.00" at bounding box center [555, 379] width 197 height 292
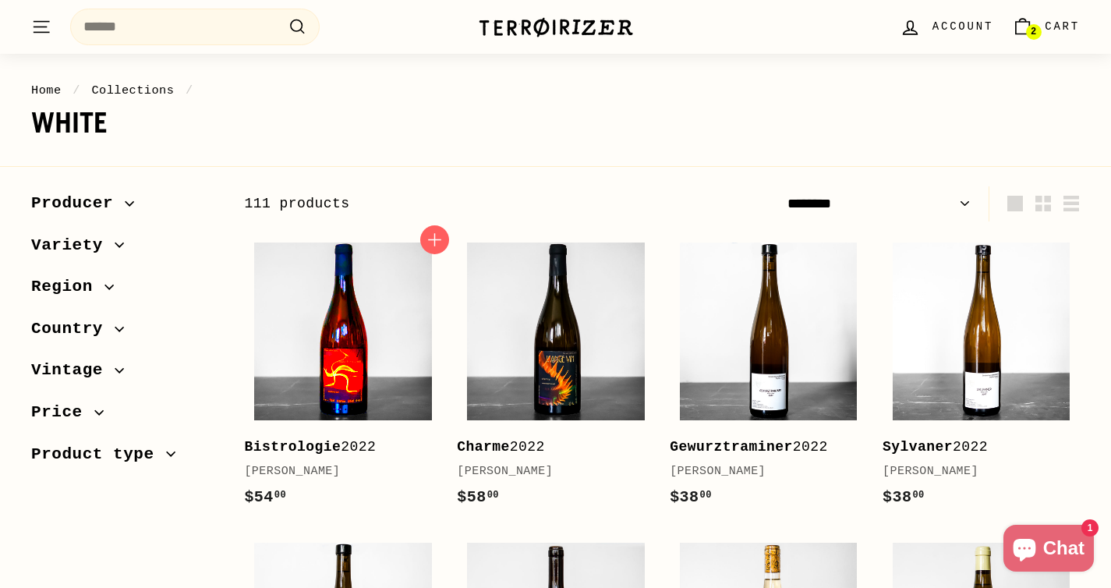
click at [394, 348] on img at bounding box center [343, 332] width 178 height 178
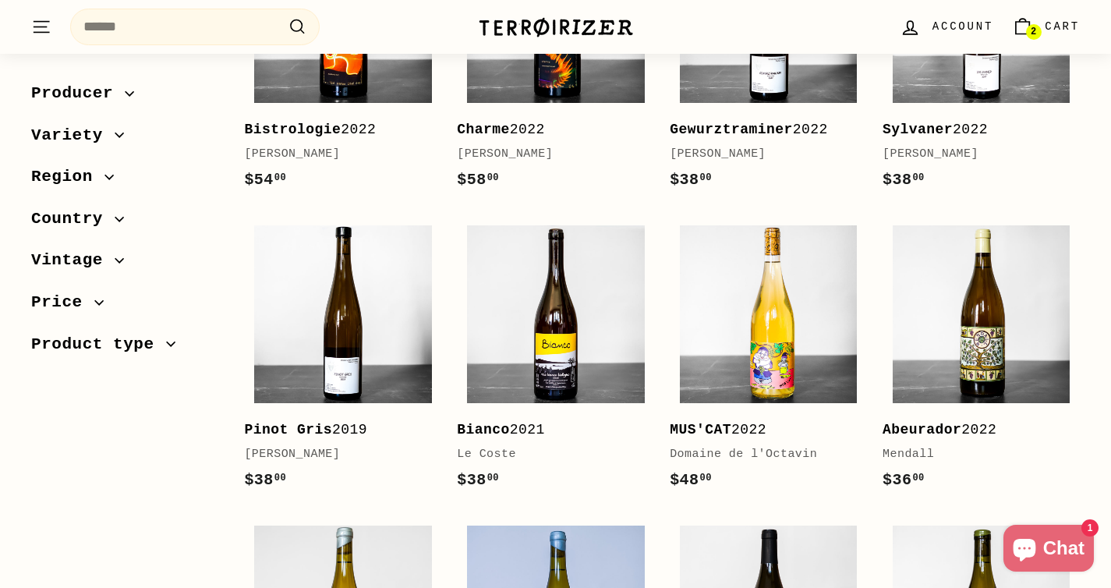
scroll to position [456, 0]
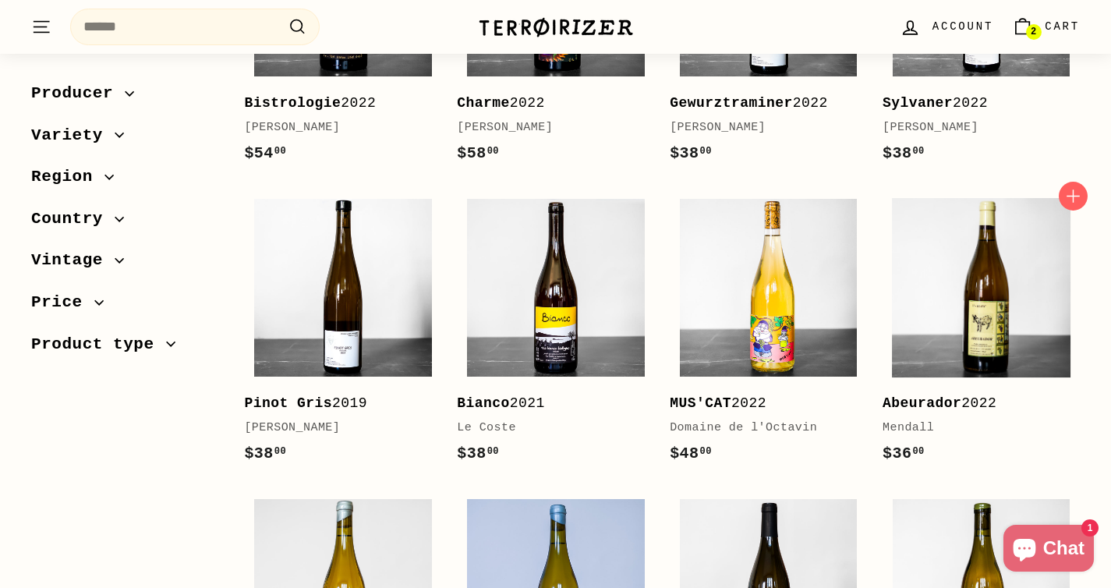
click at [947, 359] on img at bounding box center [982, 288] width 178 height 178
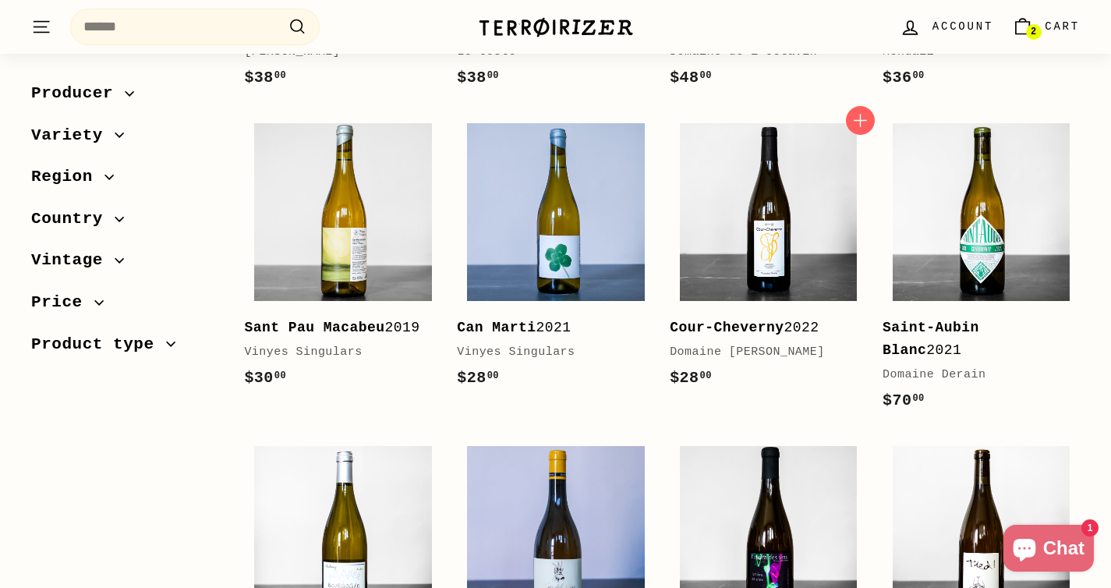
scroll to position [830, 0]
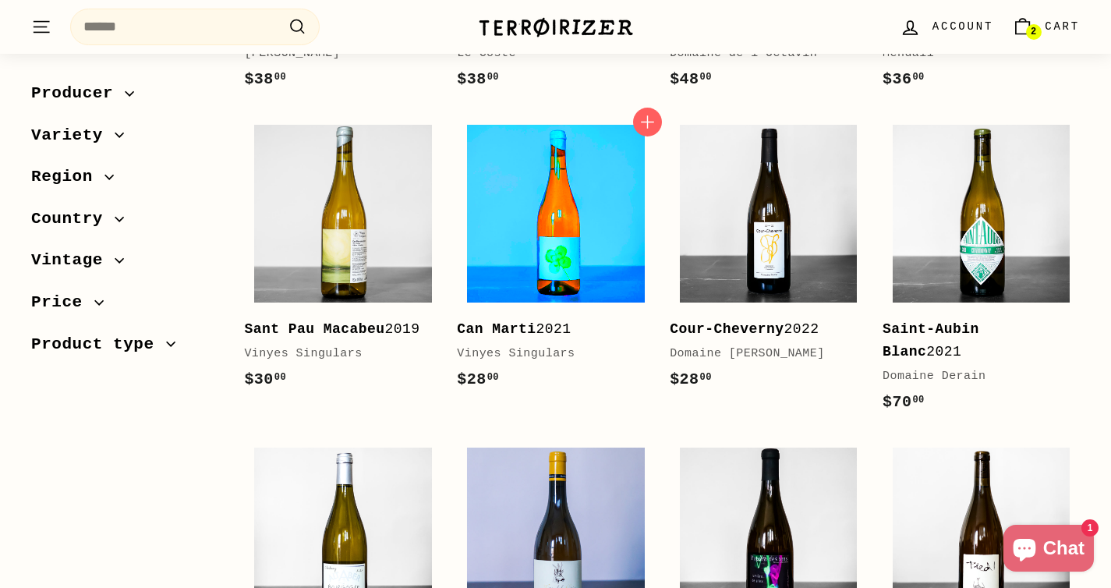
click at [618, 216] on img at bounding box center [556, 214] width 178 height 178
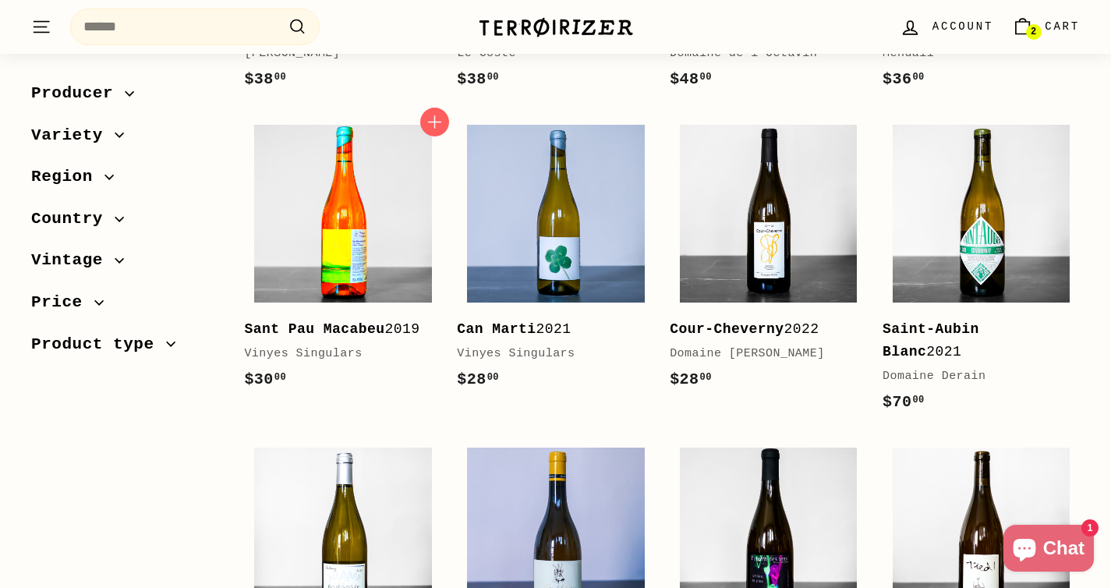
click at [326, 252] on img at bounding box center [343, 214] width 178 height 178
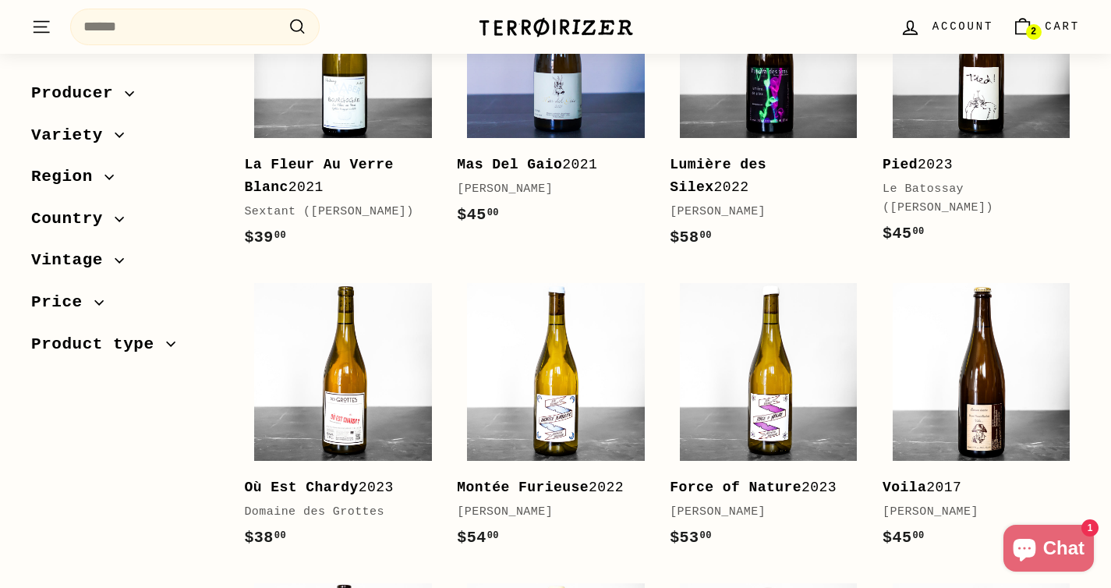
scroll to position [1367, 0]
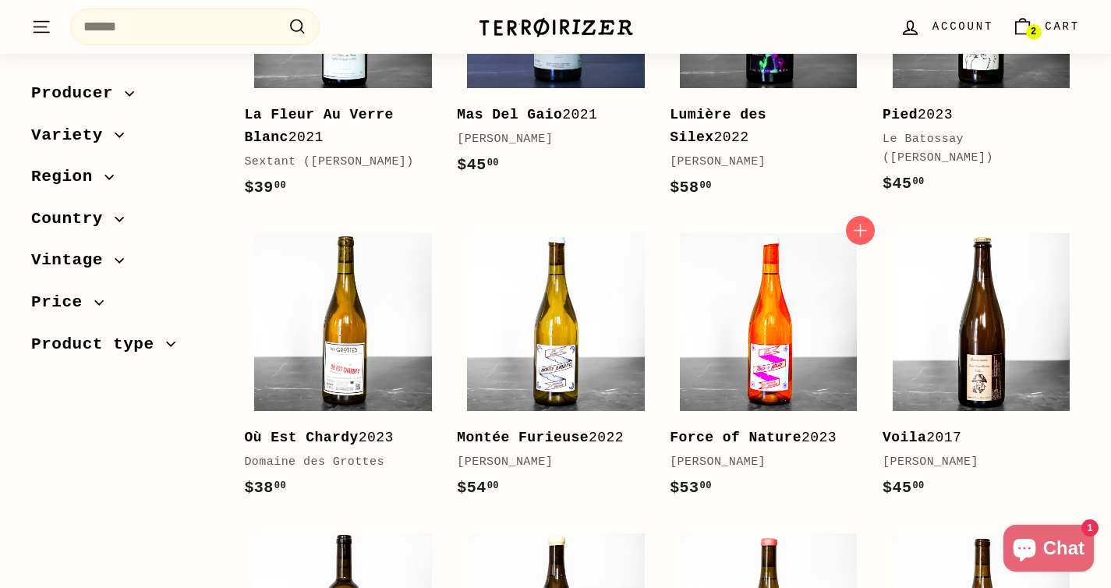
click at [722, 369] on img at bounding box center [769, 322] width 178 height 178
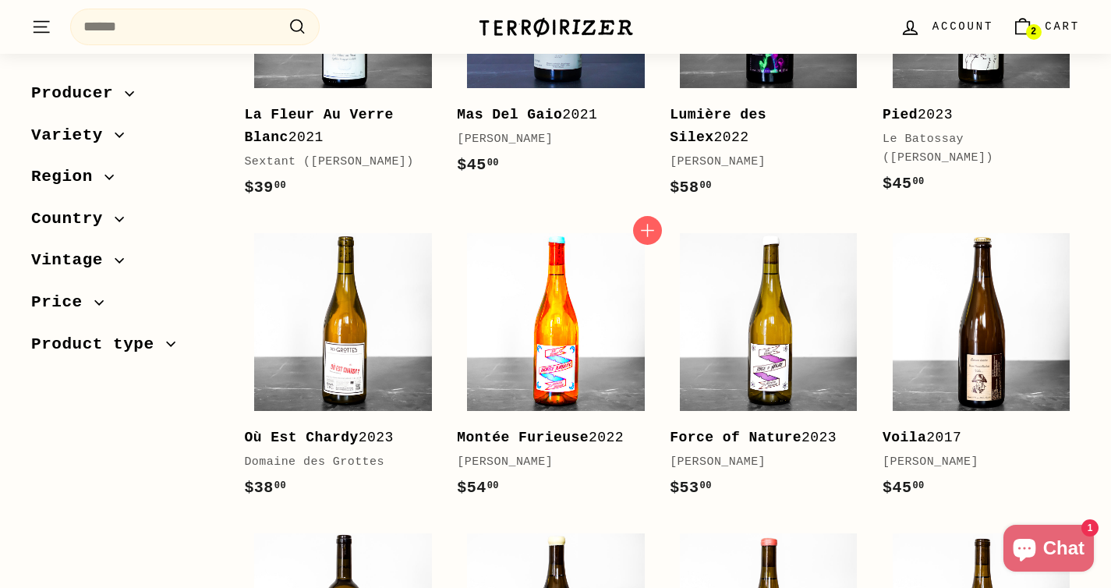
click at [521, 364] on img at bounding box center [556, 322] width 178 height 178
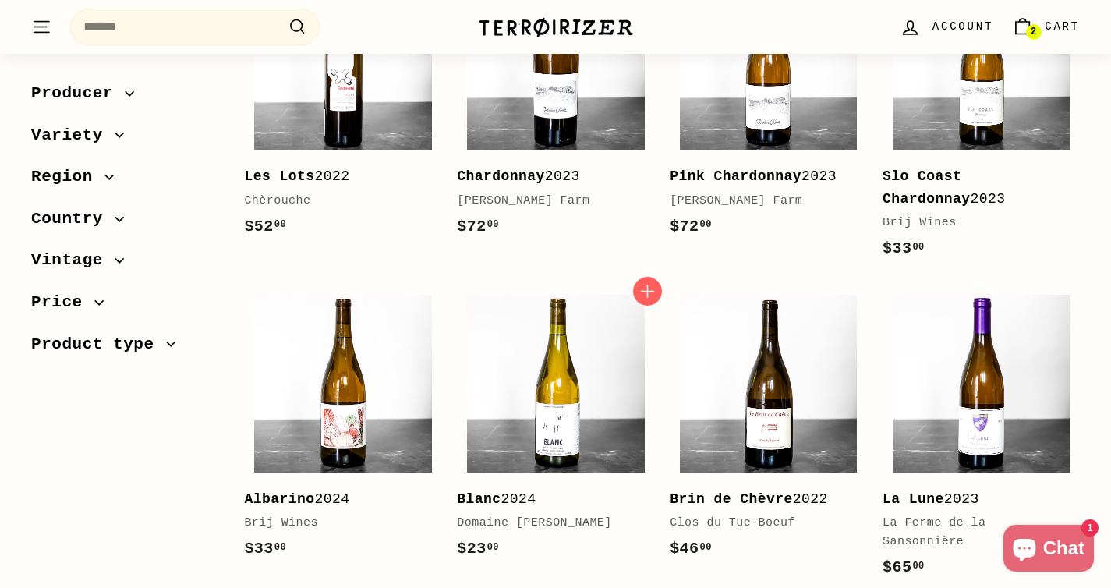
scroll to position [1932, 0]
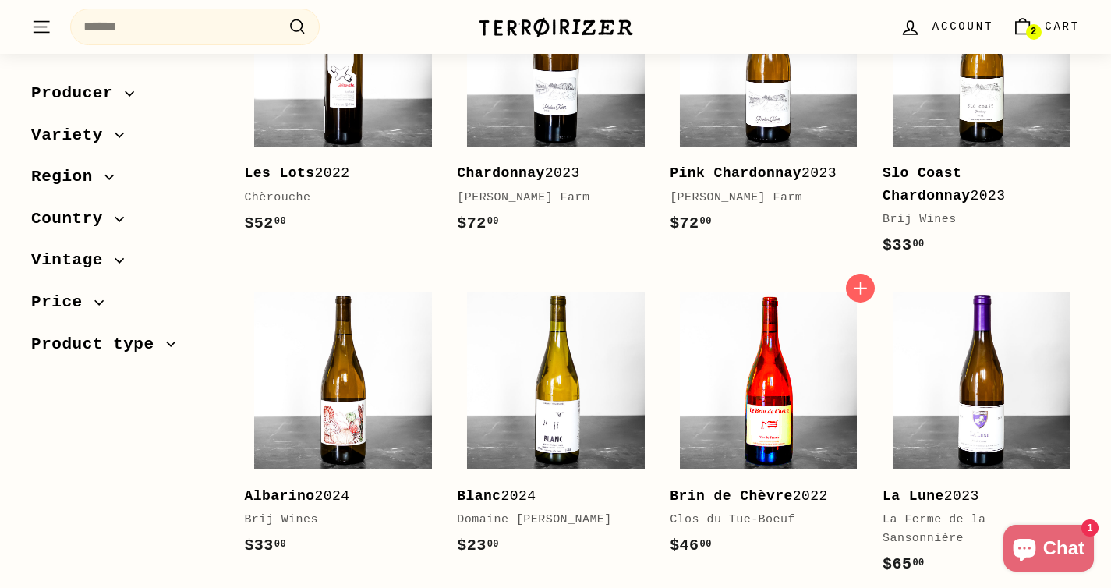
click at [768, 445] on img at bounding box center [769, 381] width 178 height 178
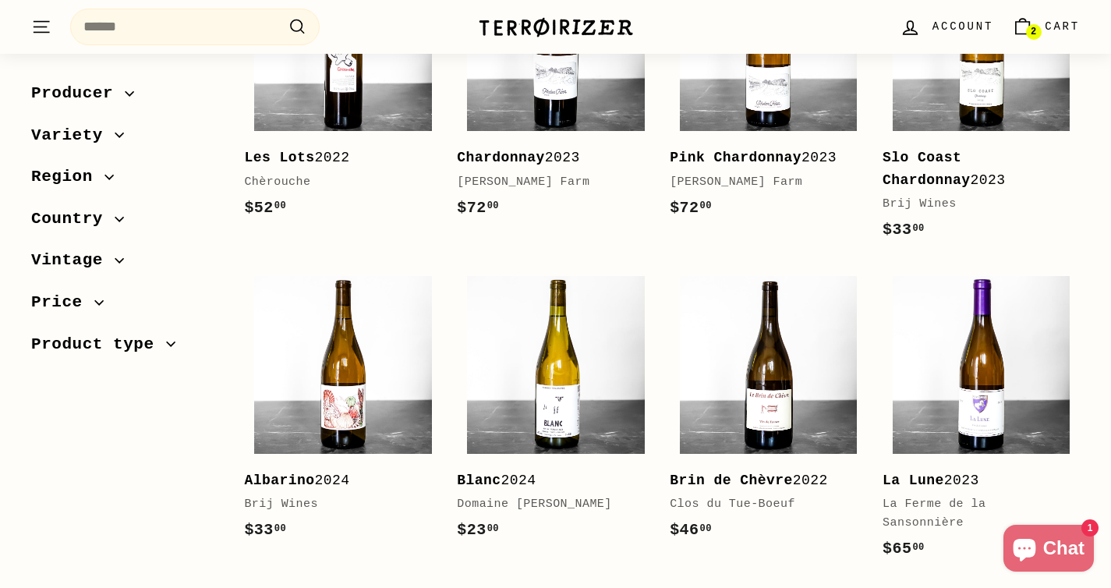
scroll to position [1949, 0]
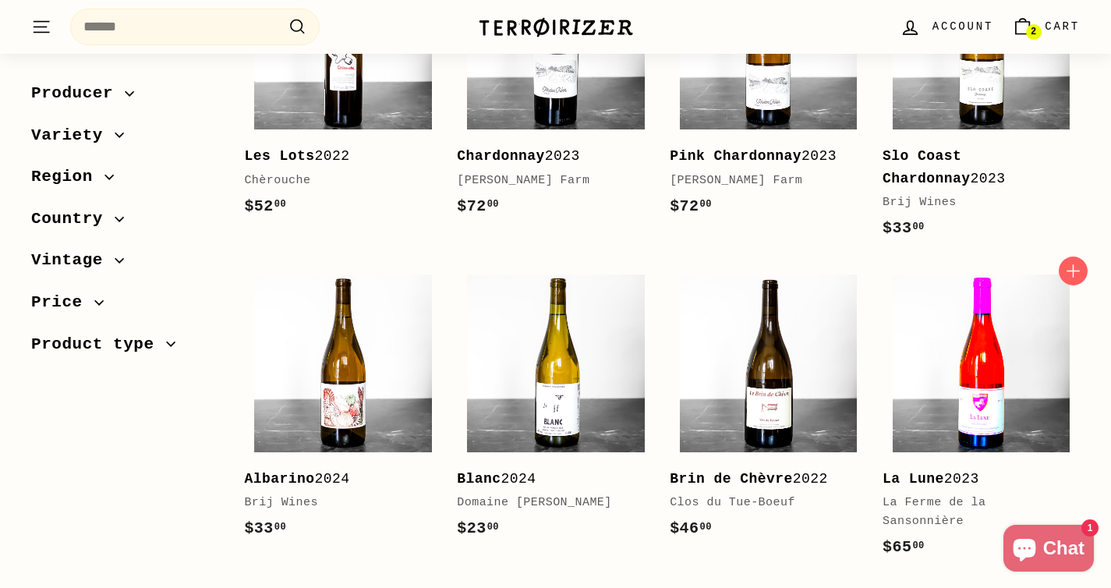
click at [948, 387] on img at bounding box center [982, 364] width 178 height 178
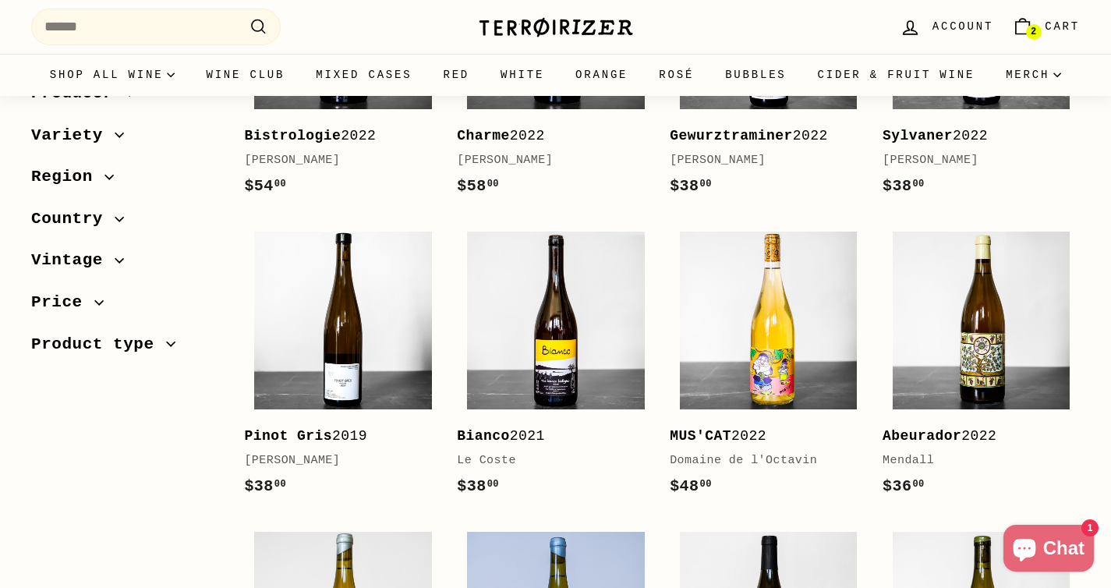
scroll to position [0, 0]
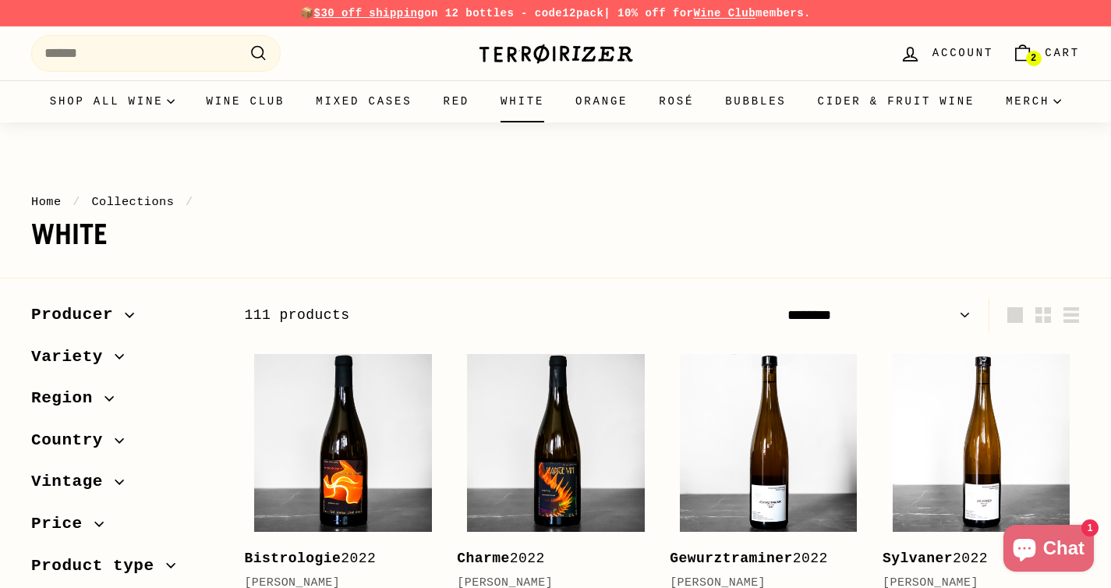
click at [560, 110] on link "White" at bounding box center [522, 101] width 75 height 42
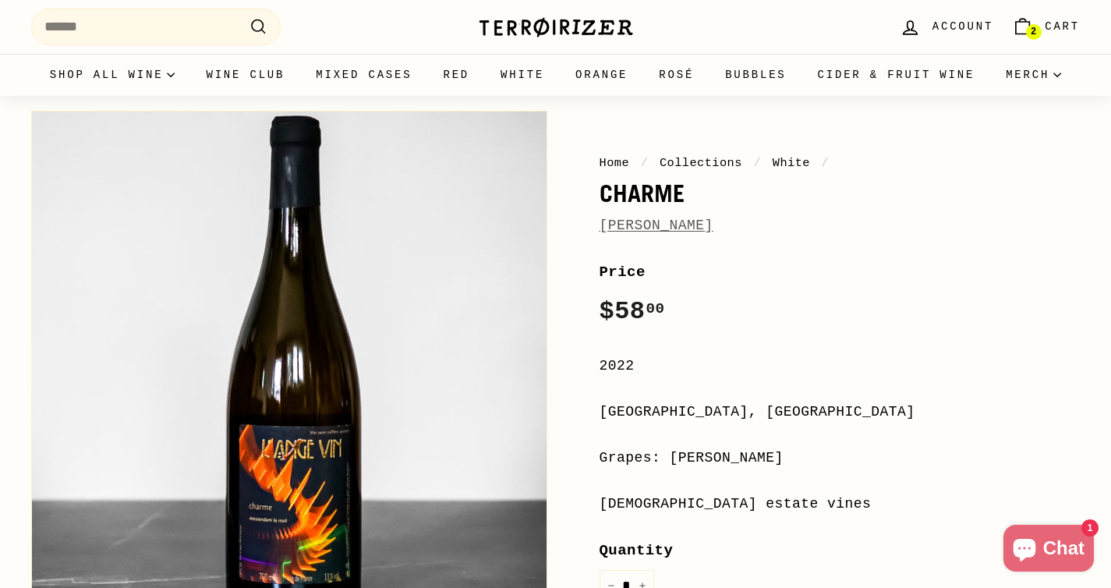
scroll to position [126, 0]
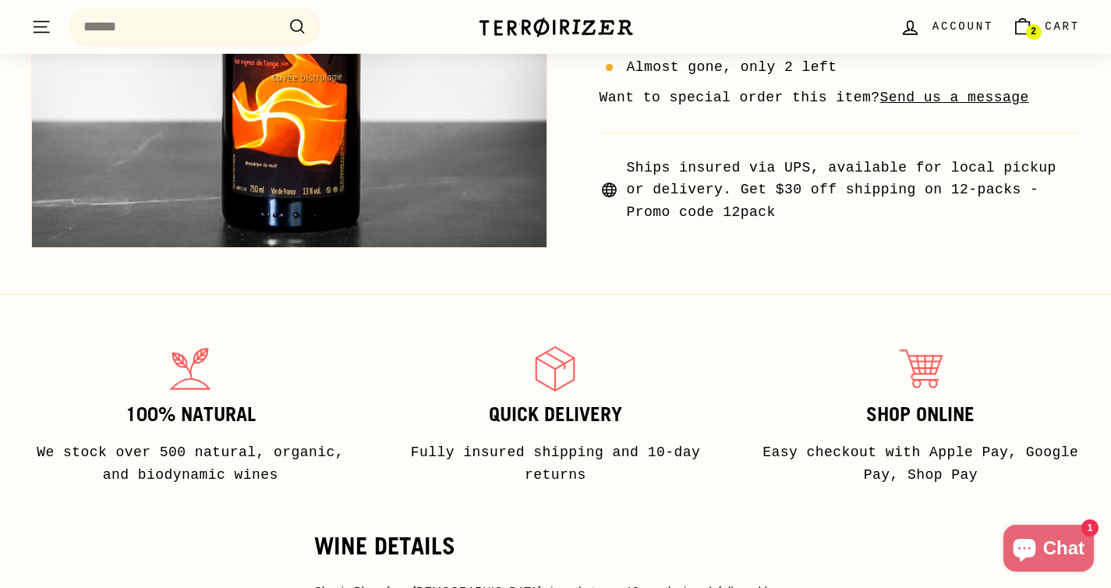
scroll to position [942, 0]
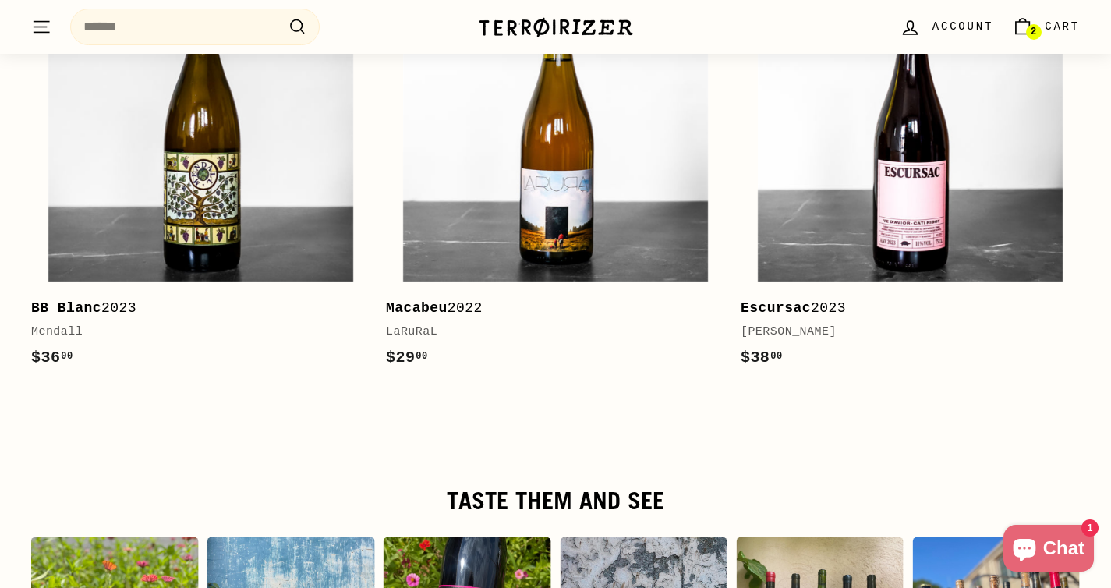
scroll to position [2979, 0]
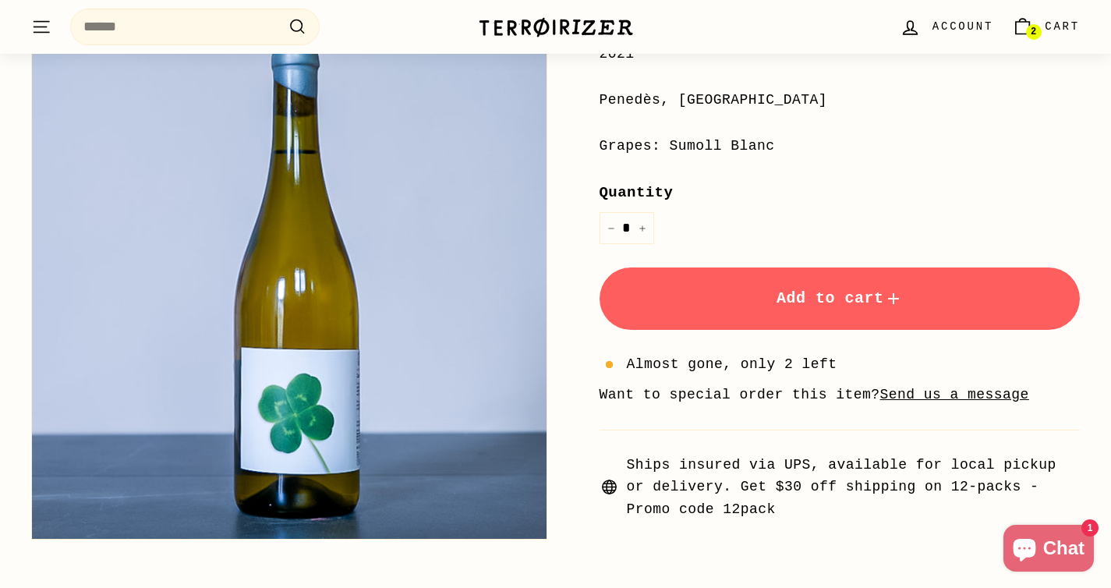
scroll to position [358, 0]
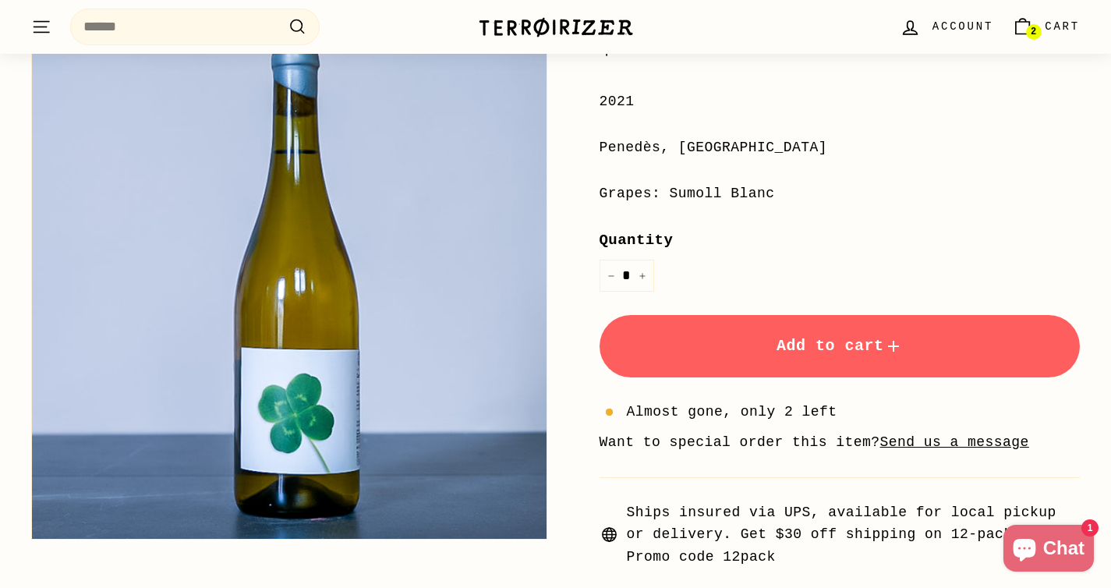
click at [732, 350] on button "Add to cart" at bounding box center [840, 346] width 481 height 62
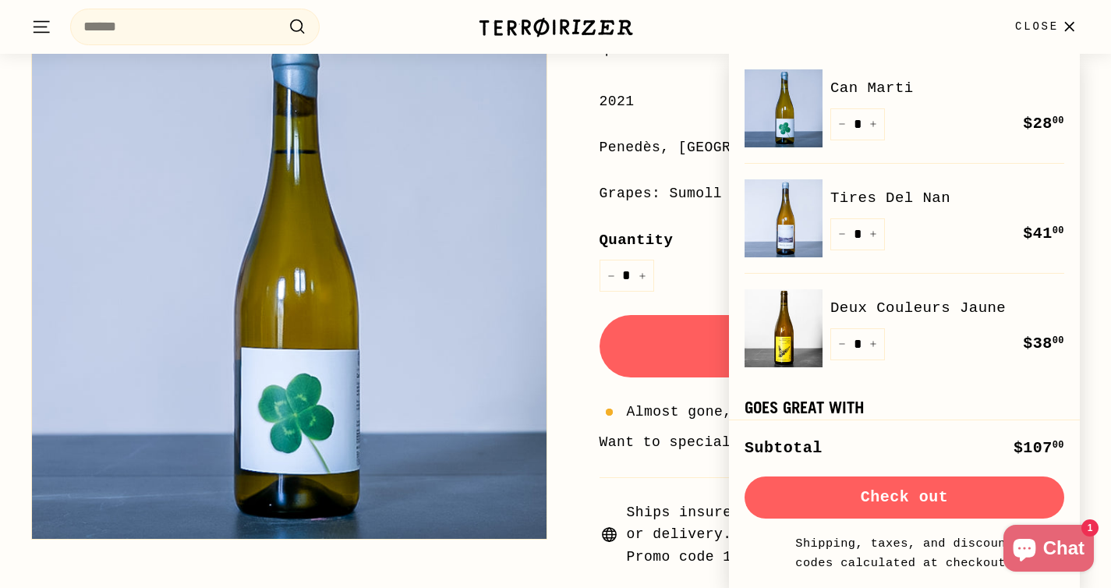
click at [575, 486] on div "Home / Collections / White / Can Marti Vinyes Singulars Price Regular price $28…" at bounding box center [823, 204] width 516 height 730
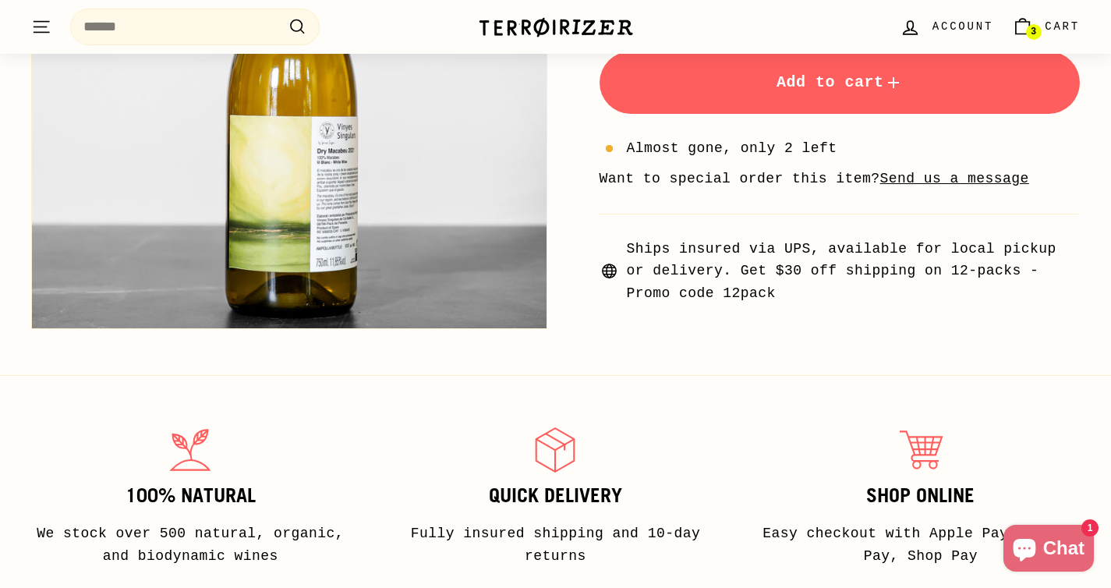
scroll to position [417, 0]
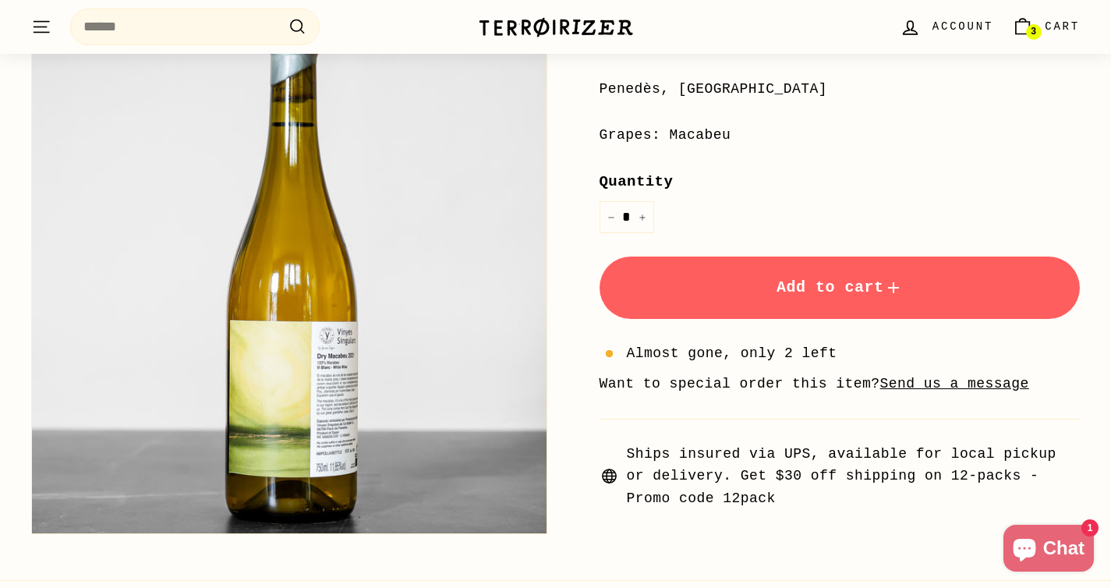
click at [765, 281] on button "Add to cart" at bounding box center [840, 288] width 481 height 62
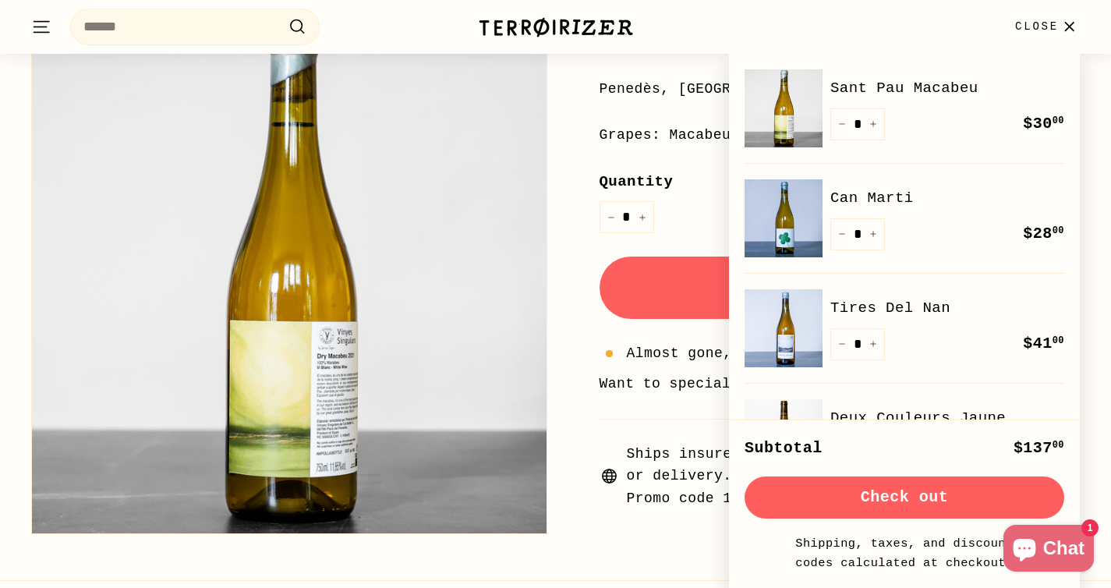
click at [631, 431] on div "**********" at bounding box center [840, 224] width 481 height 572
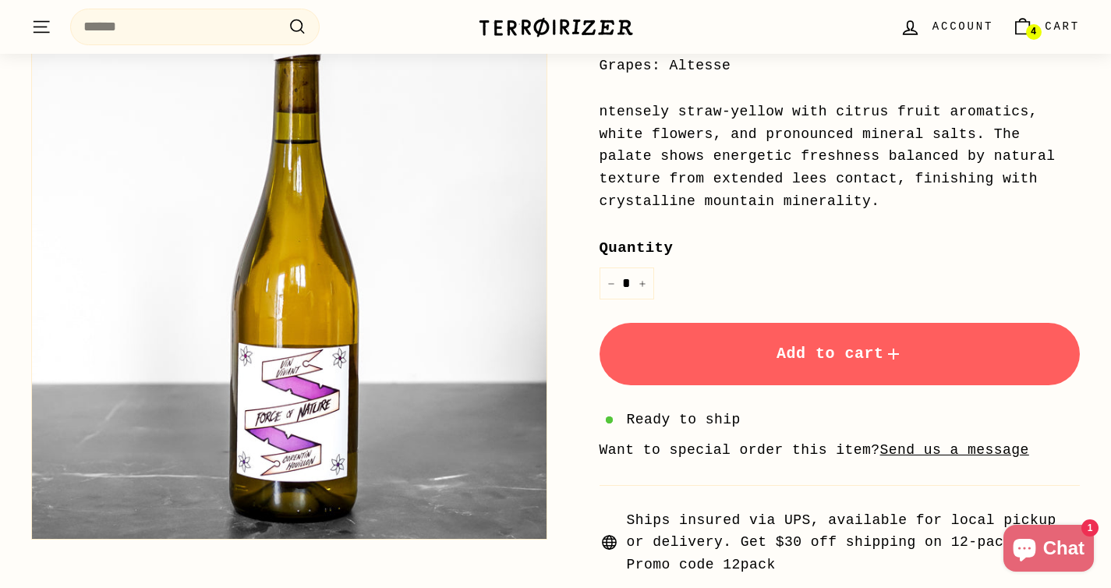
scroll to position [349, 0]
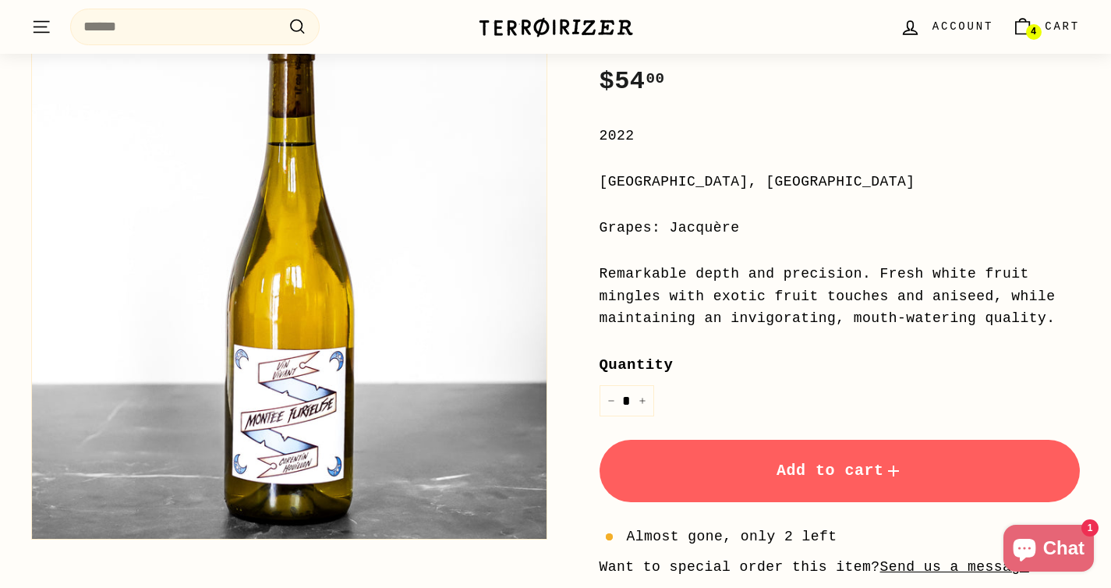
scroll to position [328, 0]
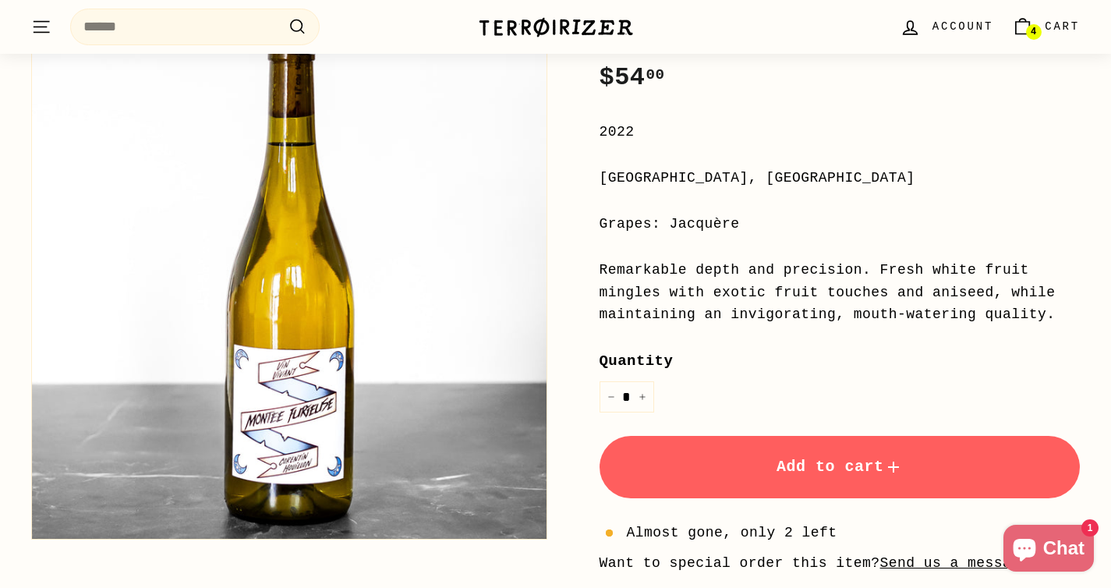
click at [697, 487] on button "Add to cart" at bounding box center [840, 467] width 481 height 62
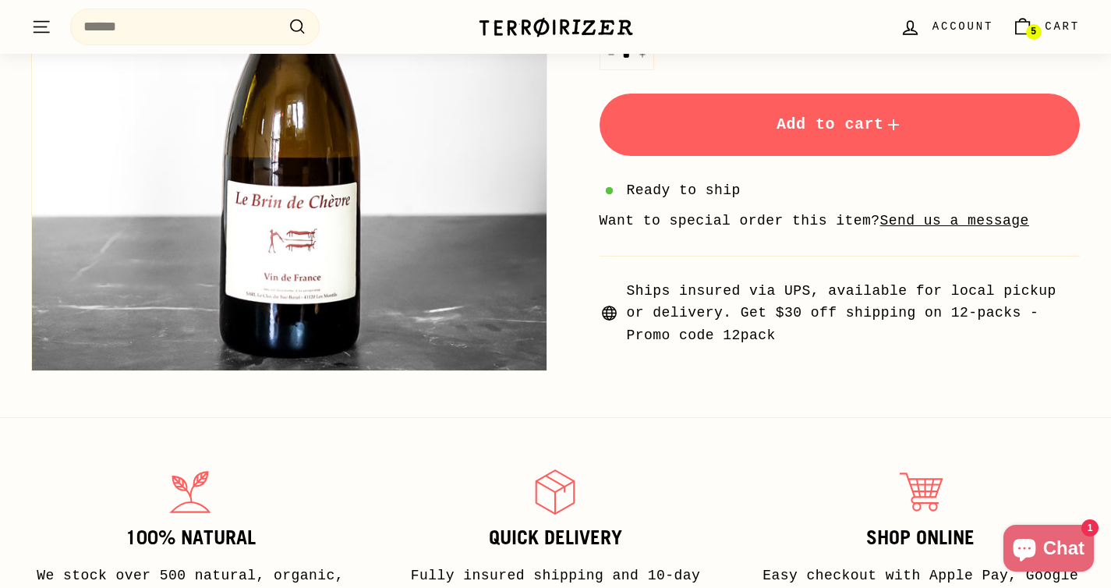
scroll to position [487, 0]
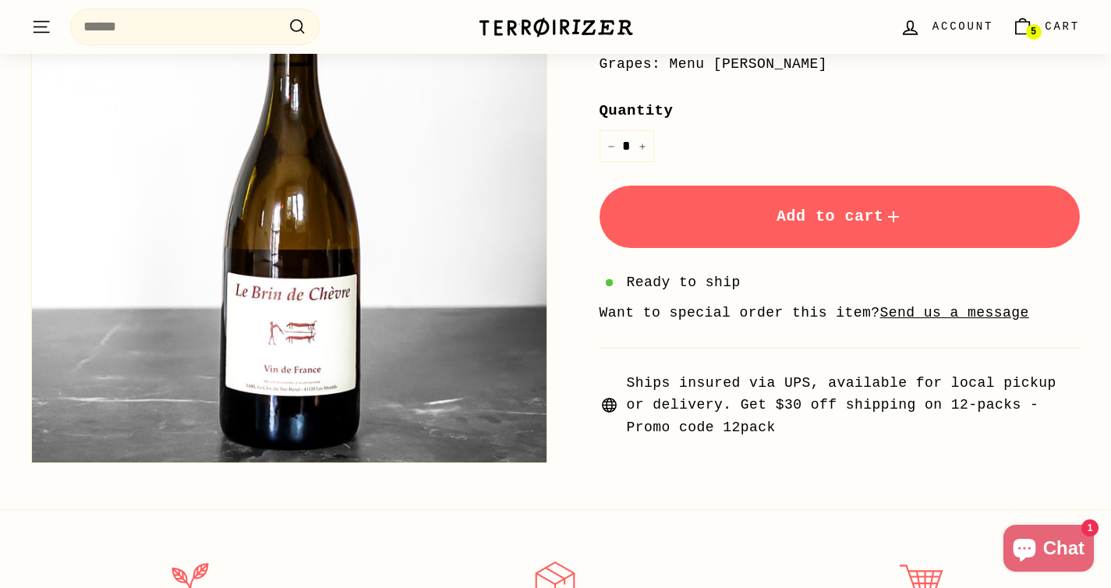
click at [684, 231] on button "Add to cart" at bounding box center [840, 217] width 481 height 62
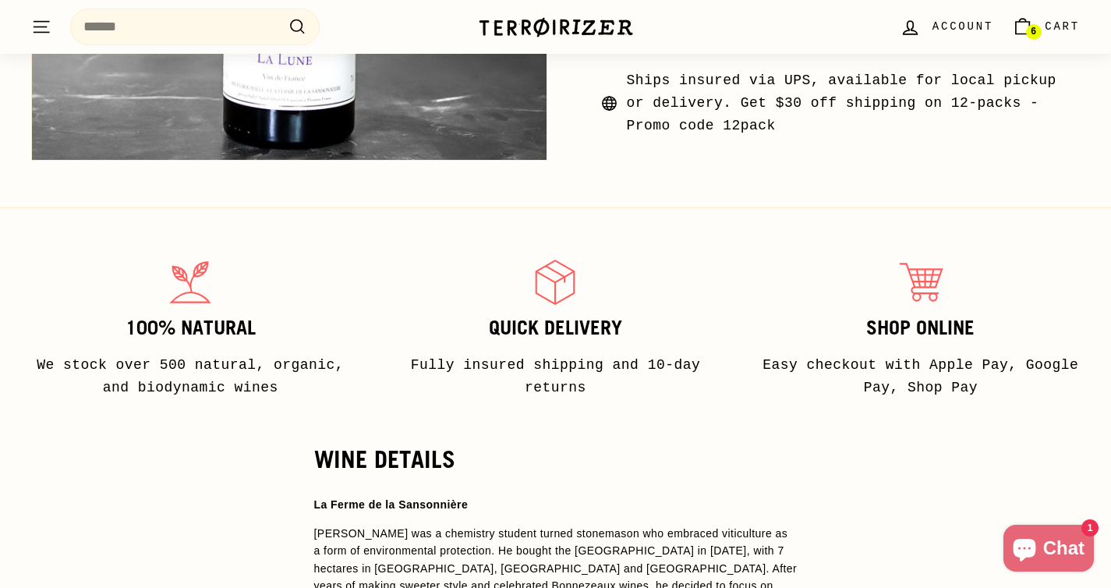
scroll to position [1138, 0]
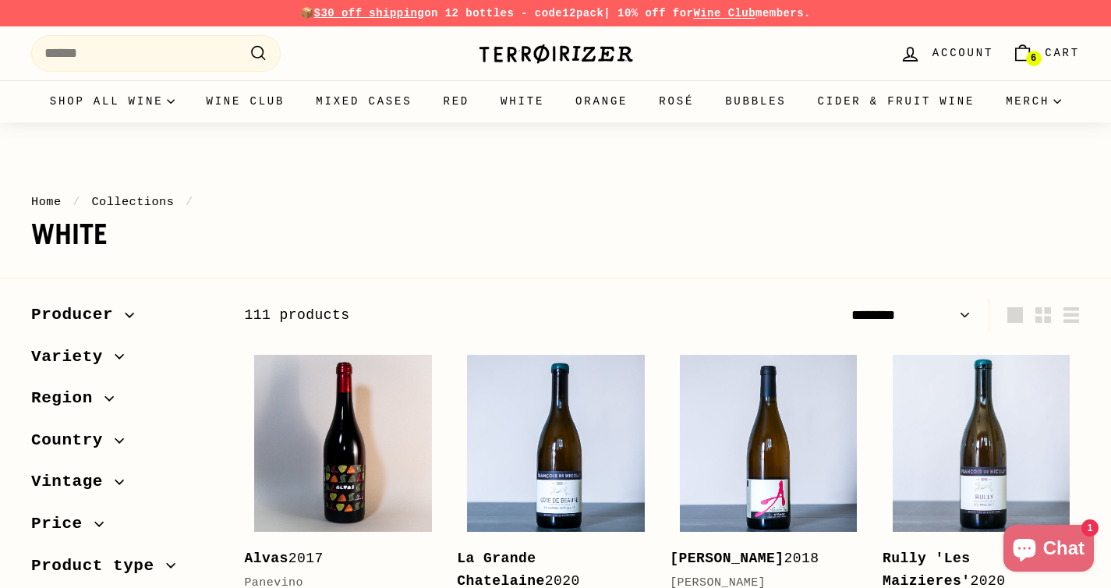
select select "******"
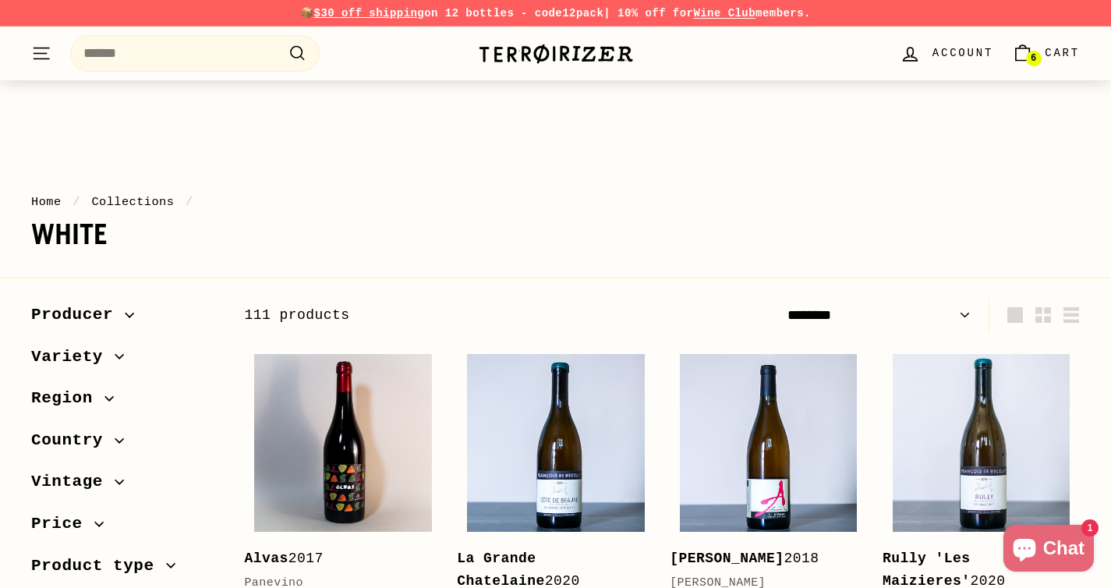
scroll to position [162, 0]
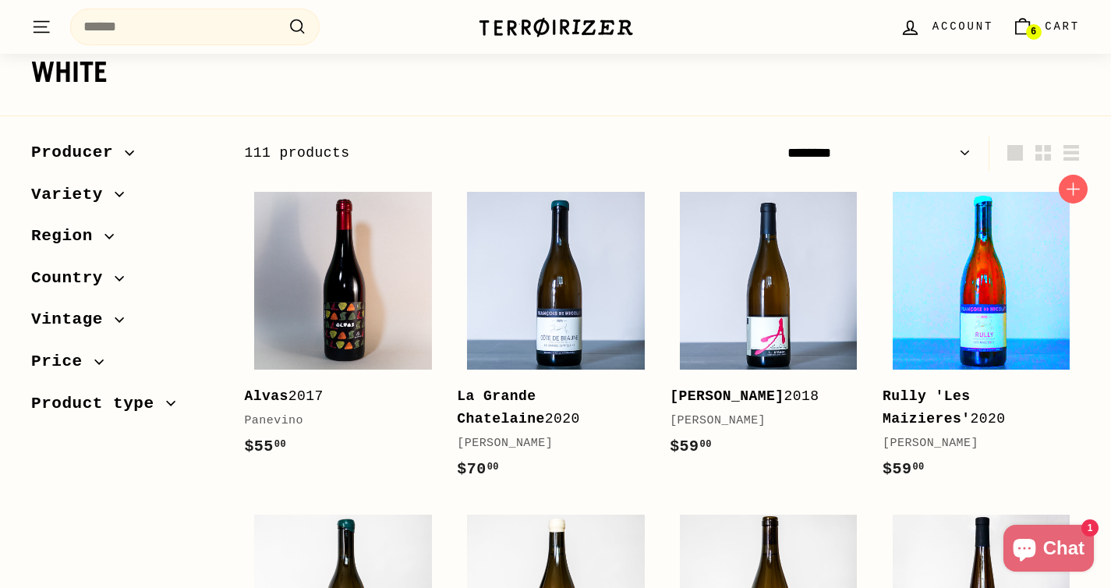
click at [971, 314] on img at bounding box center [982, 281] width 178 height 178
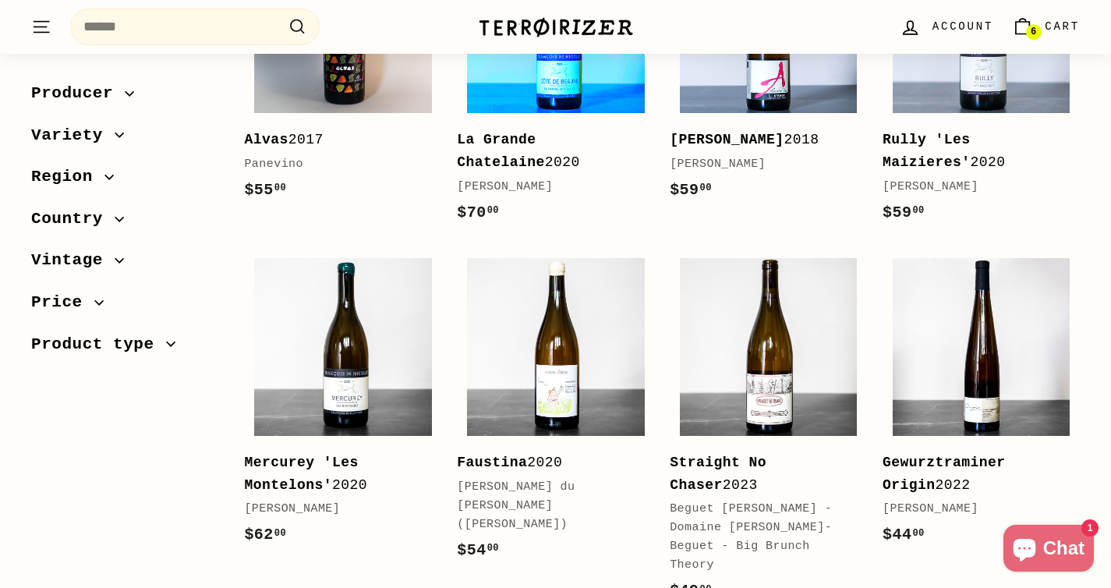
scroll to position [421, 0]
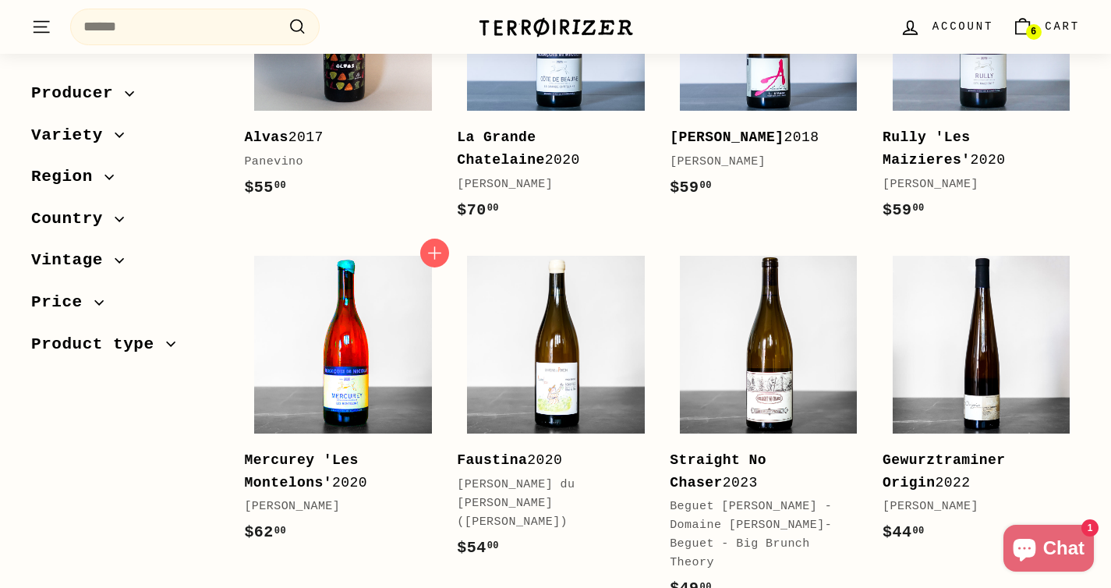
click at [363, 385] on img at bounding box center [343, 345] width 178 height 178
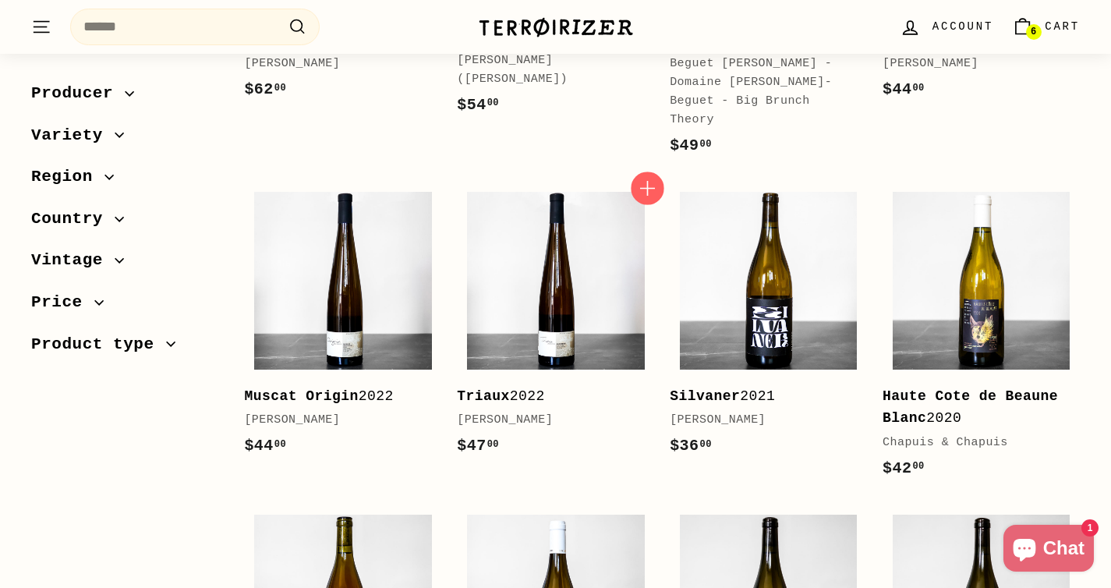
scroll to position [866, 0]
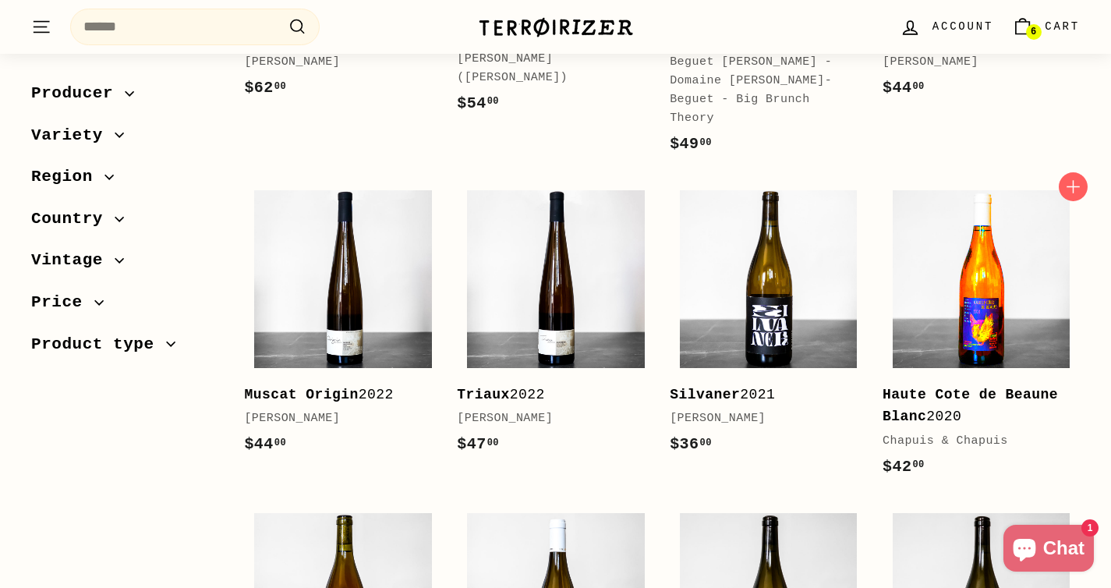
click at [1022, 342] on img at bounding box center [982, 279] width 178 height 178
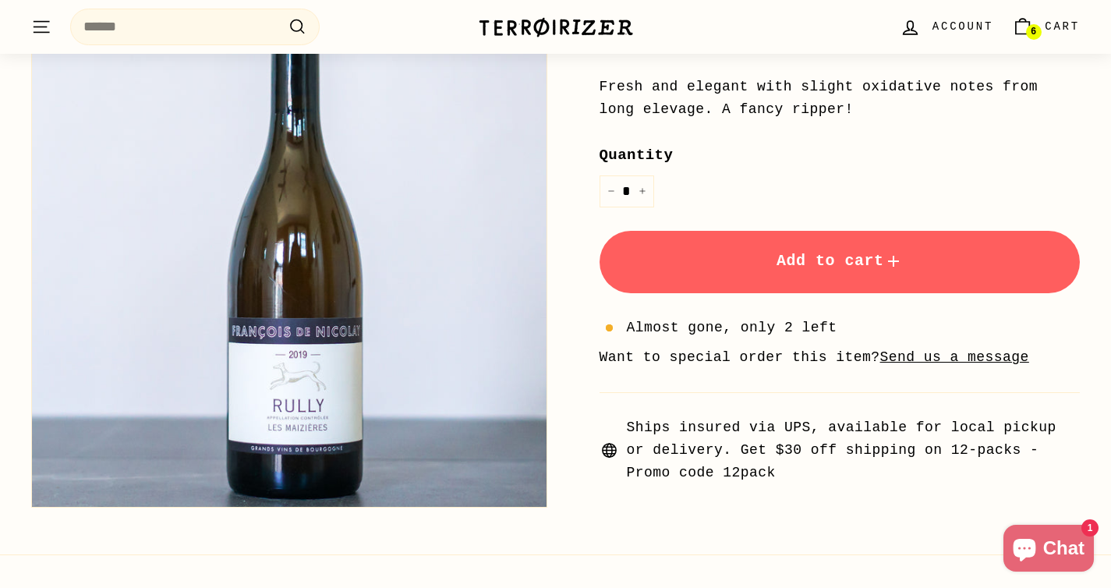
scroll to position [512, 0]
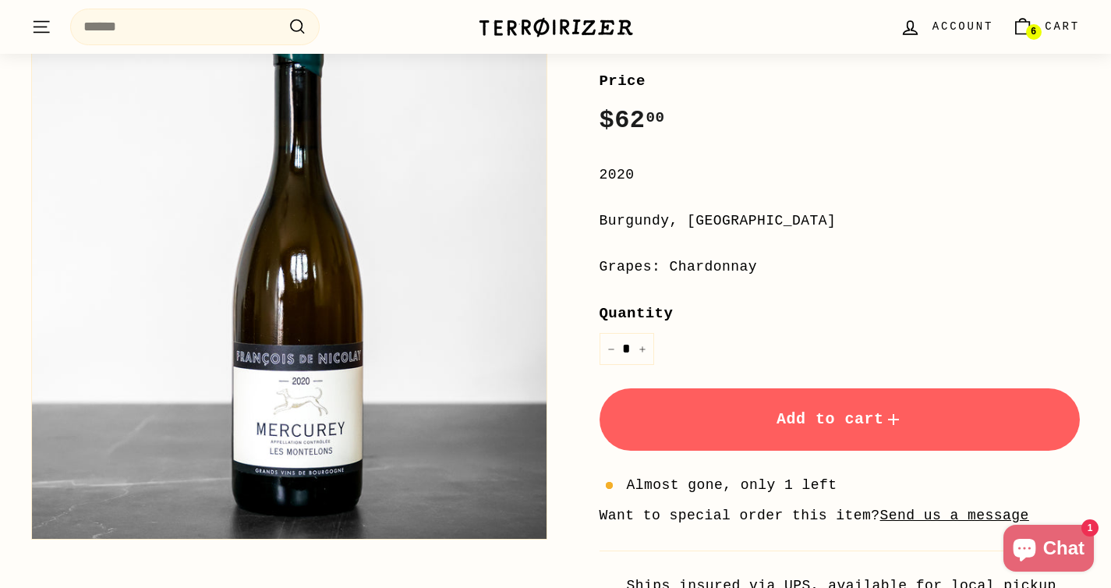
scroll to position [170, 0]
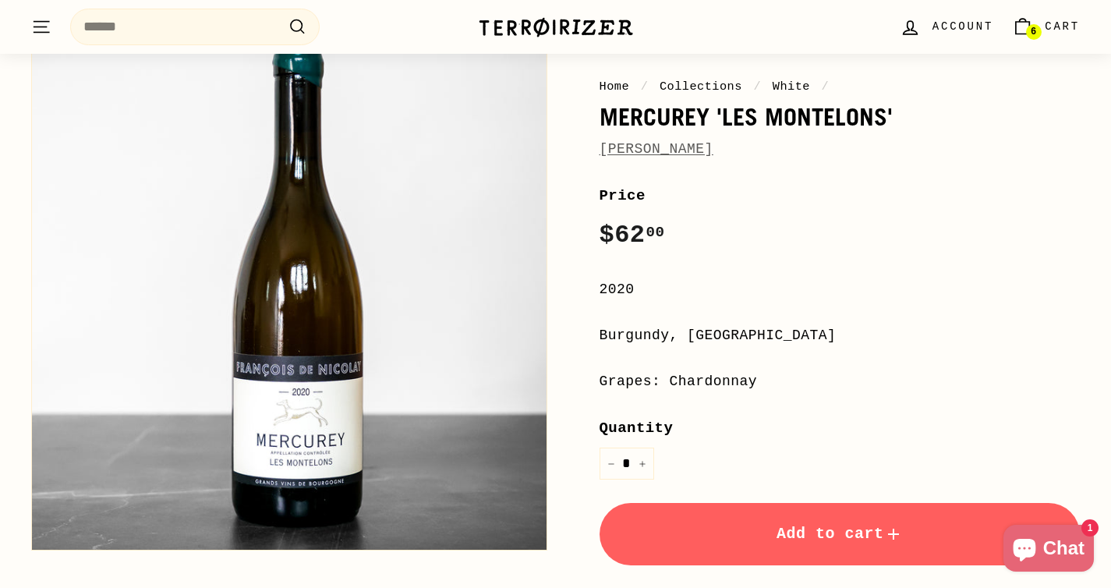
click at [736, 517] on button "Add to cart" at bounding box center [840, 534] width 481 height 62
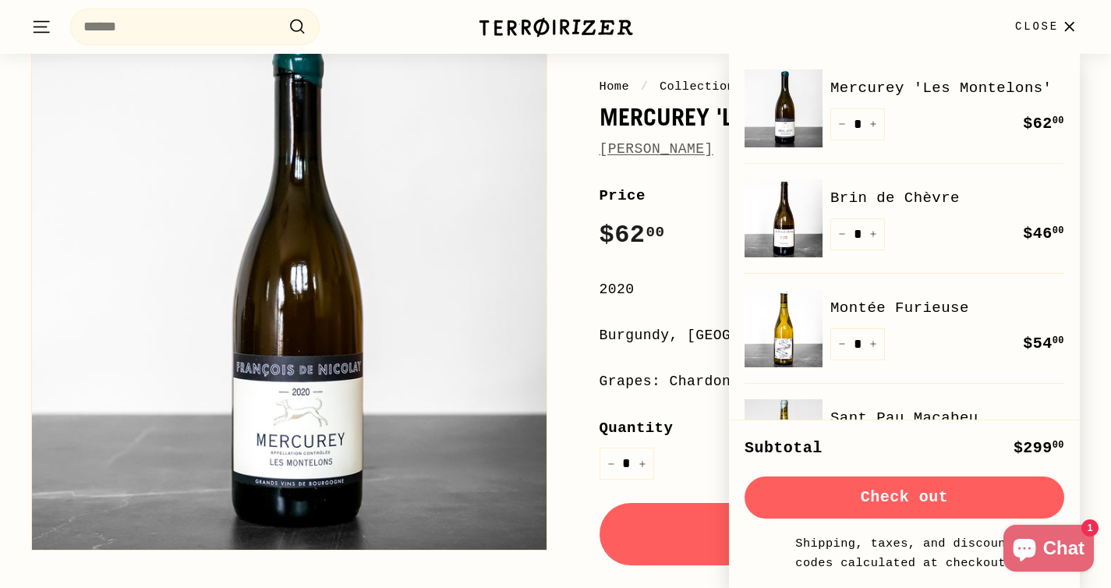
click at [682, 482] on div "**********" at bounding box center [840, 470] width 481 height 572
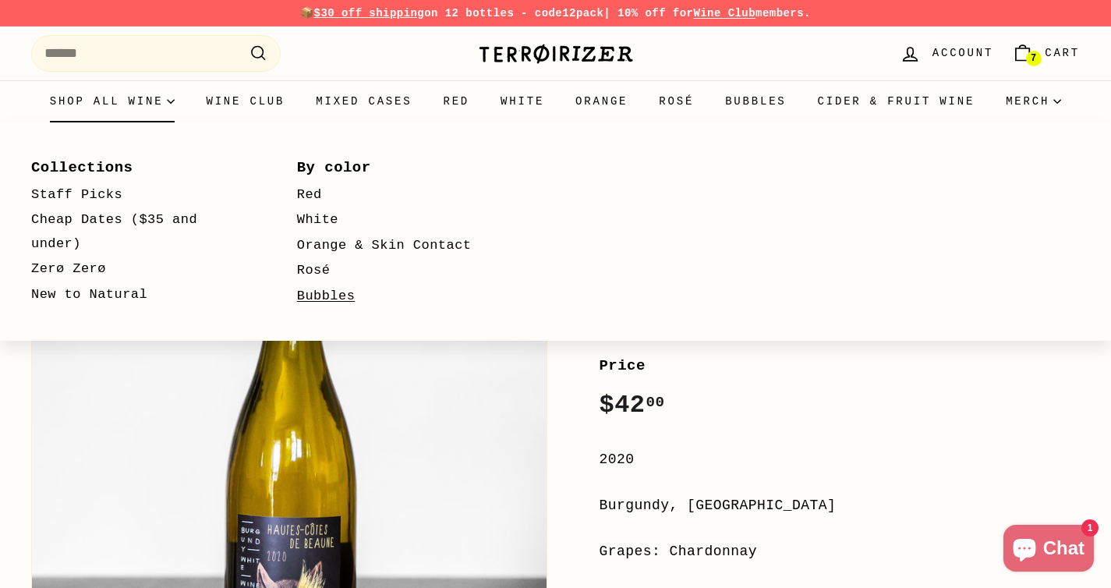
click at [337, 296] on link "Bubbles" at bounding box center [407, 297] width 221 height 26
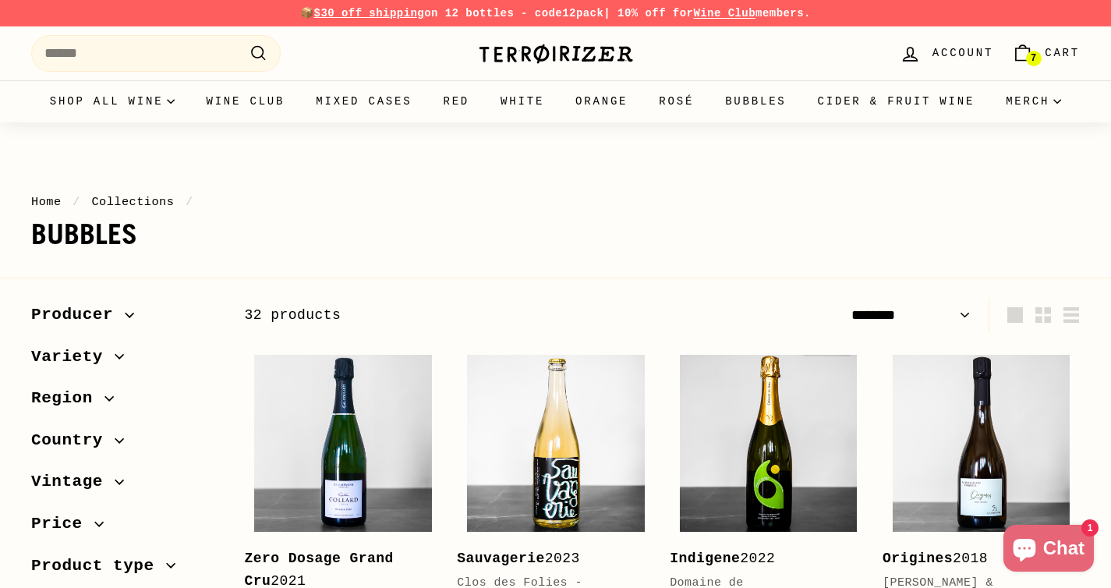
select select "******"
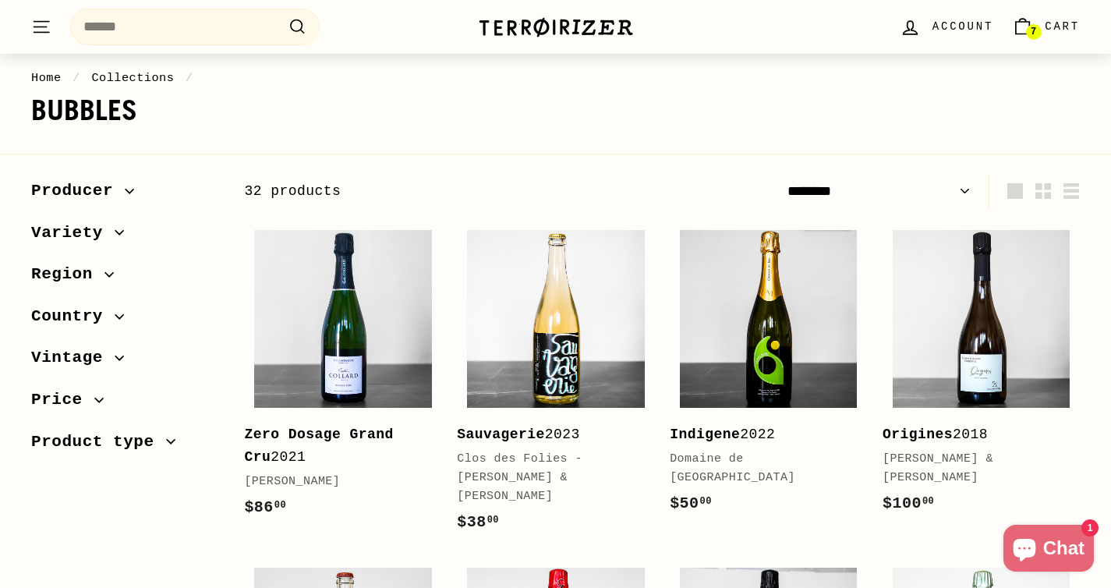
scroll to position [125, 0]
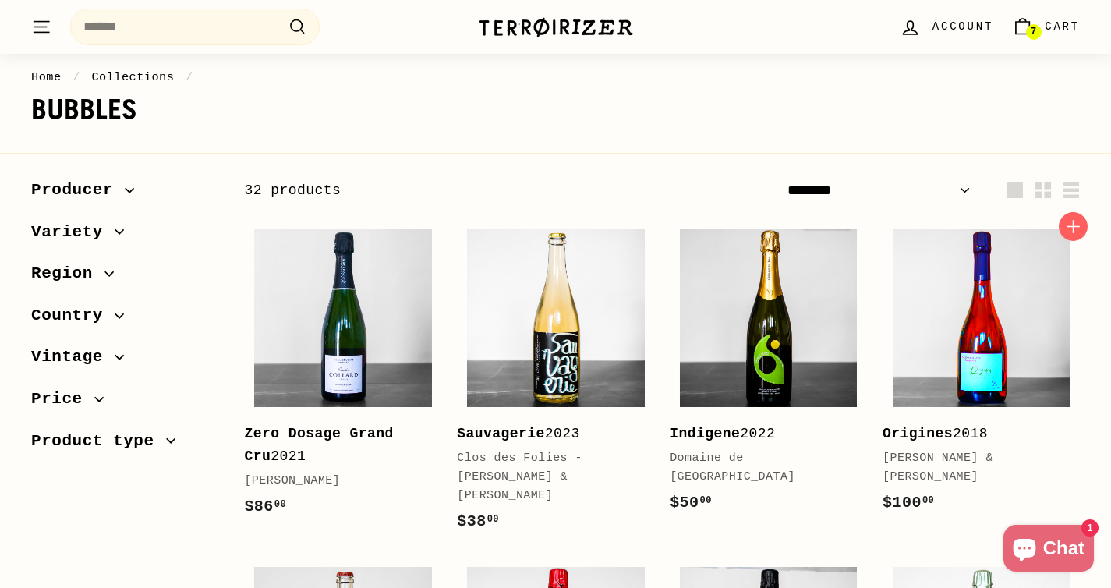
click at [938, 332] on img at bounding box center [982, 318] width 178 height 178
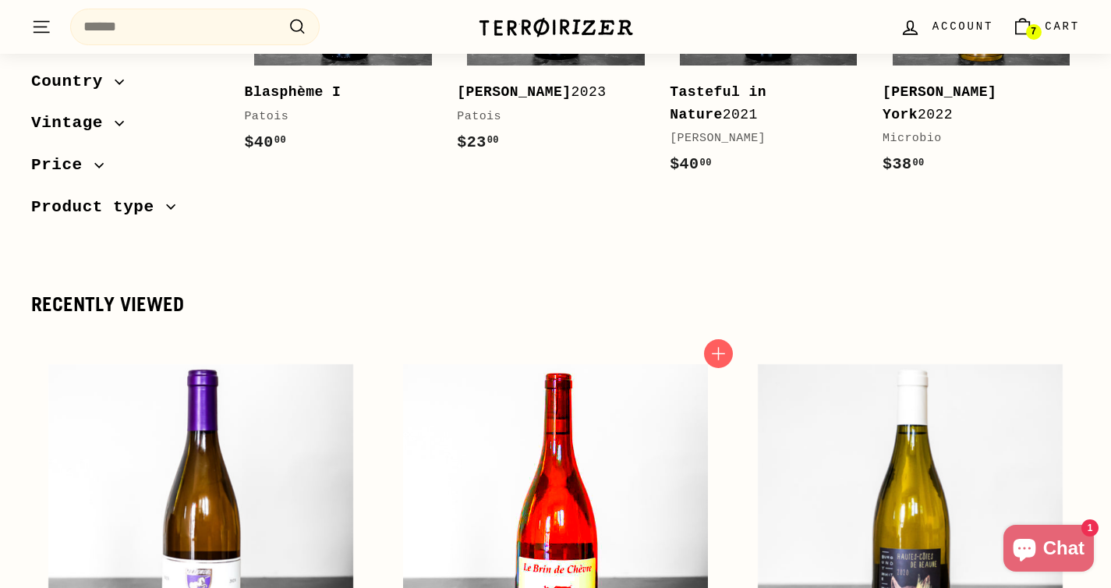
scroll to position [2549, 0]
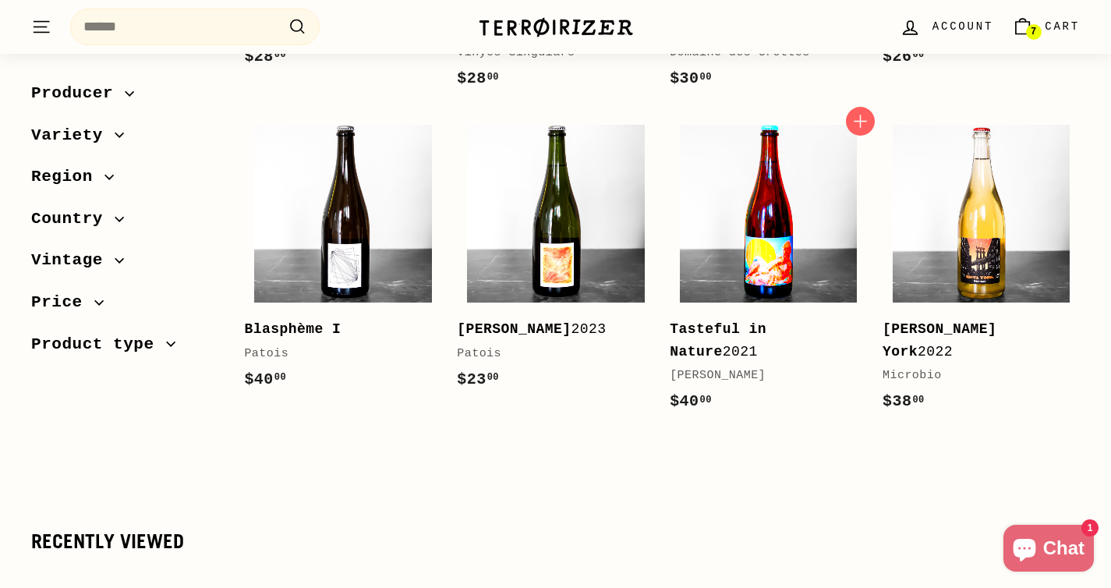
click at [717, 232] on img at bounding box center [769, 214] width 178 height 178
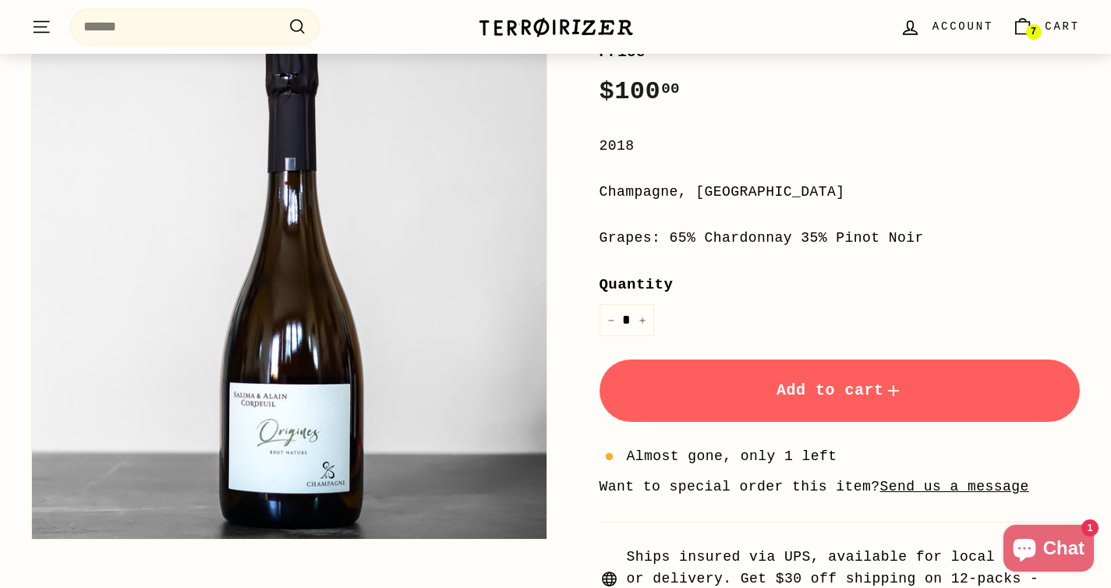
scroll to position [349, 0]
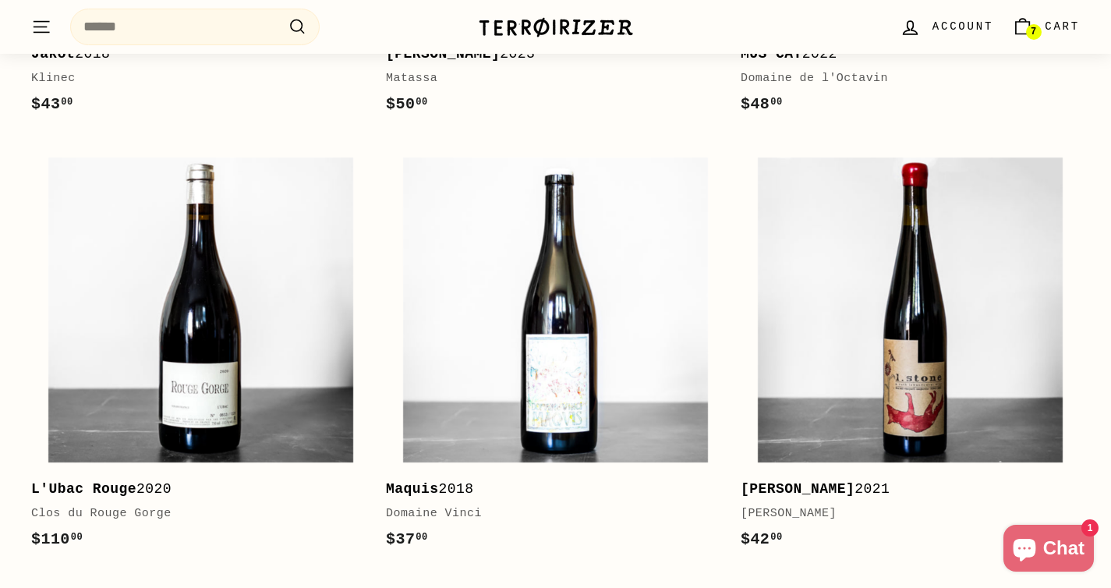
scroll to position [2000, 0]
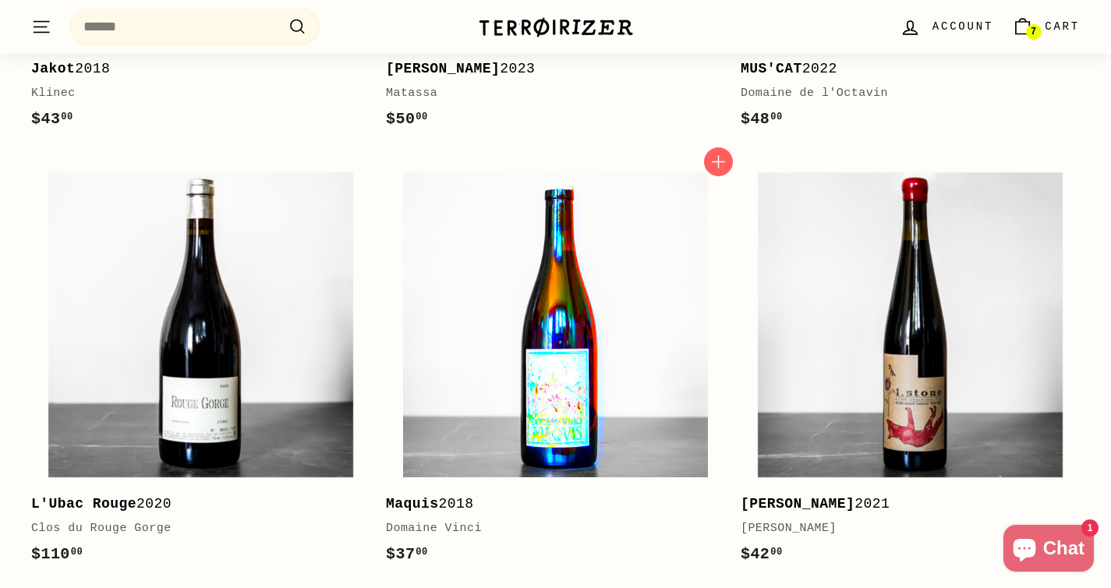
click at [682, 427] on img at bounding box center [556, 325] width 306 height 306
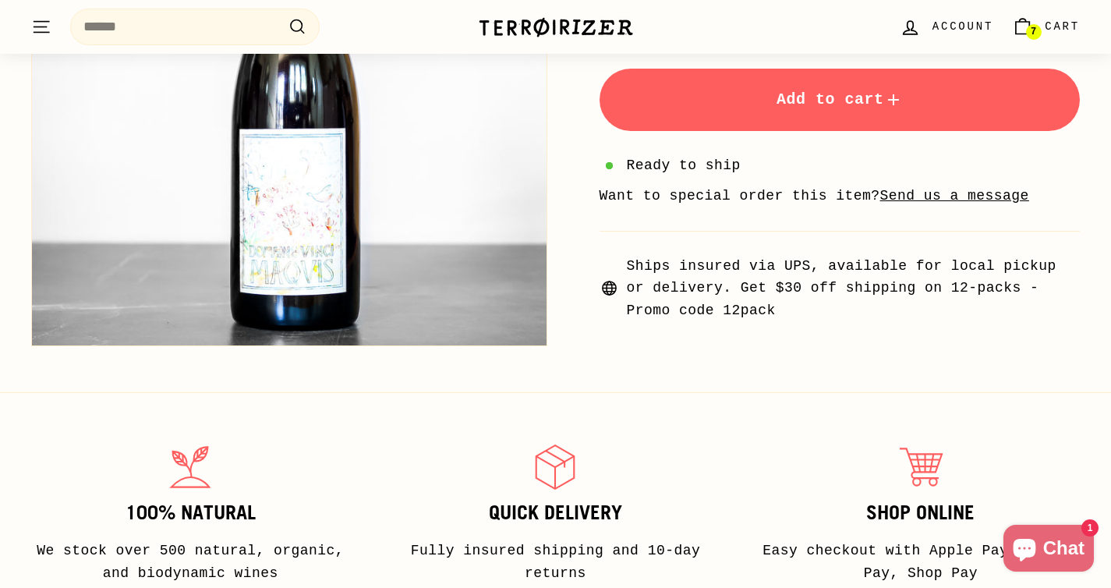
scroll to position [1032, 0]
